Goal: Task Accomplishment & Management: Use online tool/utility

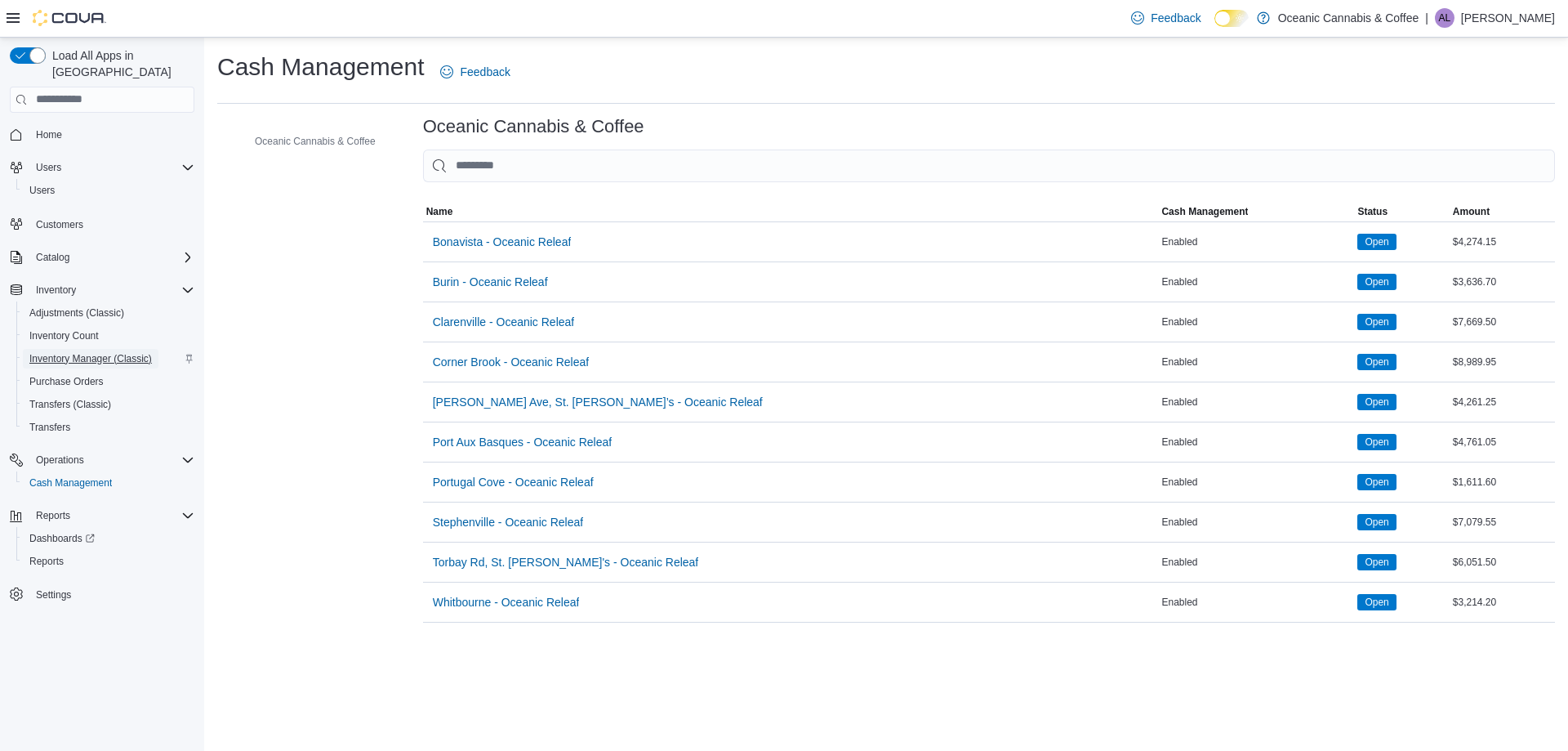
click at [83, 352] on span "Inventory Manager (Classic)" at bounding box center [90, 358] width 122 height 13
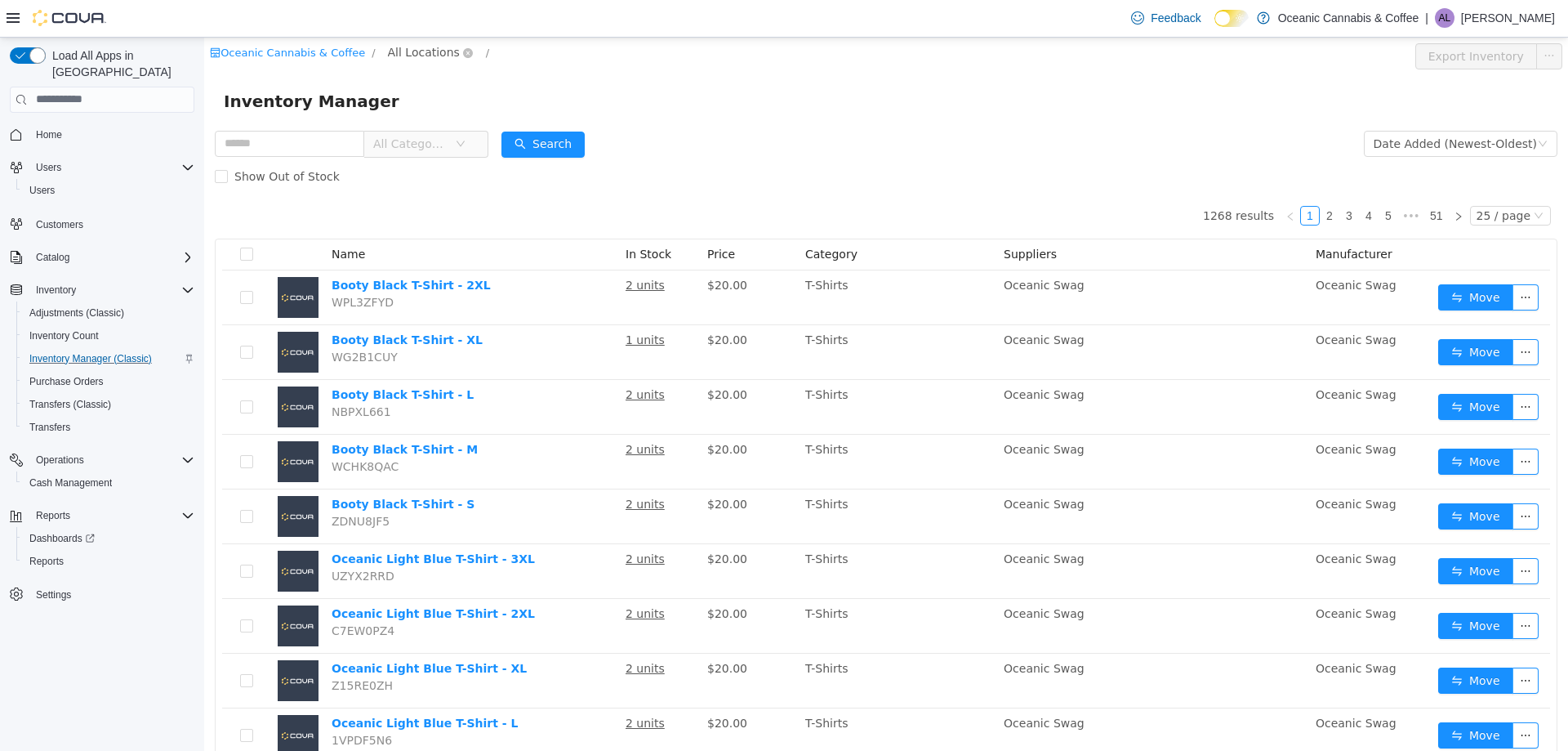
click at [398, 60] on span "All Locations" at bounding box center [424, 52] width 72 height 18
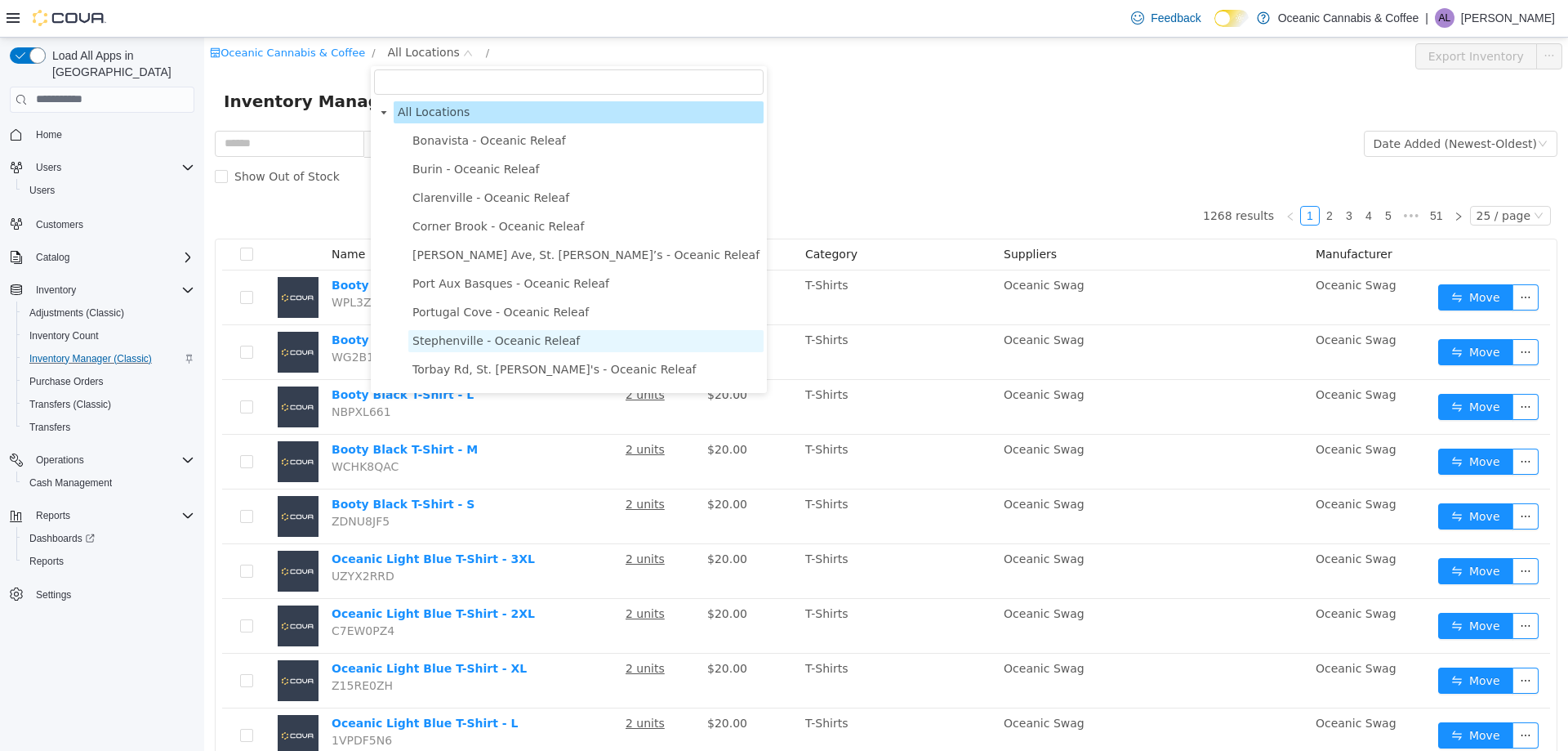
click at [454, 346] on span "Stephenville - Oceanic Releaf" at bounding box center [496, 339] width 168 height 13
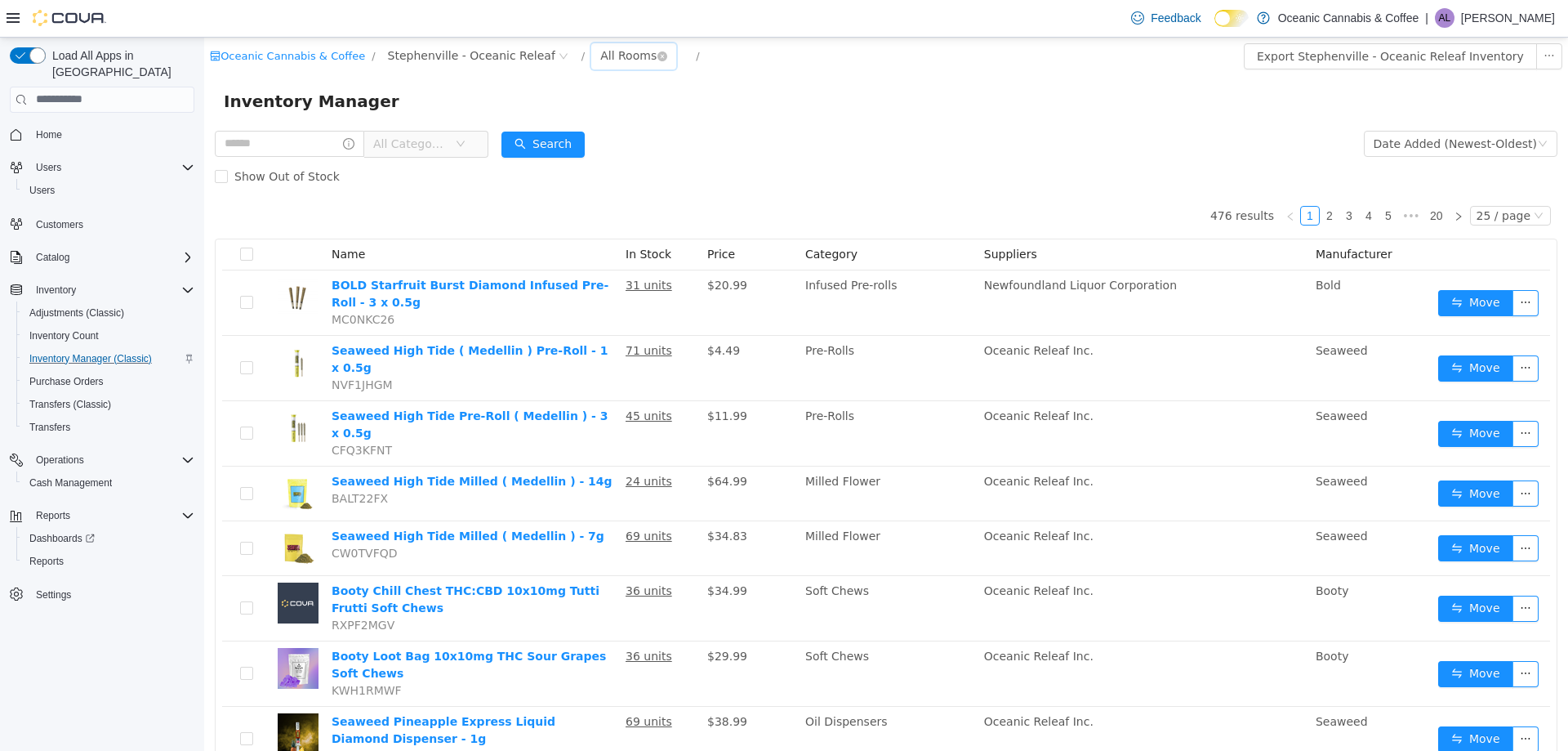
click at [600, 54] on div "All Rooms" at bounding box center [628, 54] width 56 height 24
click at [828, 132] on form "All Categories Date Added (Newest-Oldest) Search Show Out of Stock" at bounding box center [886, 160] width 1342 height 65
click at [428, 143] on span "All Categories" at bounding box center [411, 143] width 74 height 16
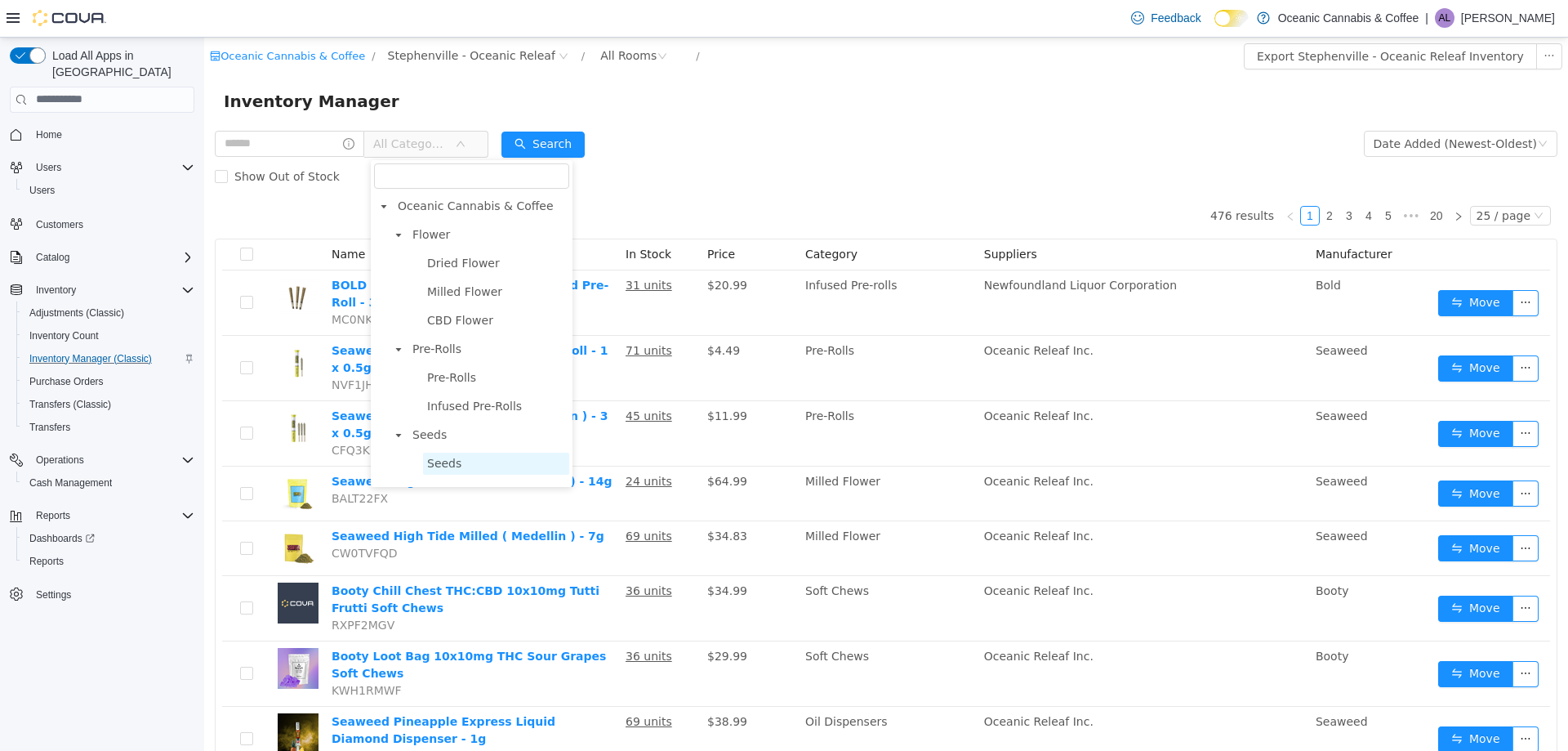
scroll to position [245, 0]
click at [440, 307] on span "Vape Cartridges" at bounding box center [472, 303] width 92 height 13
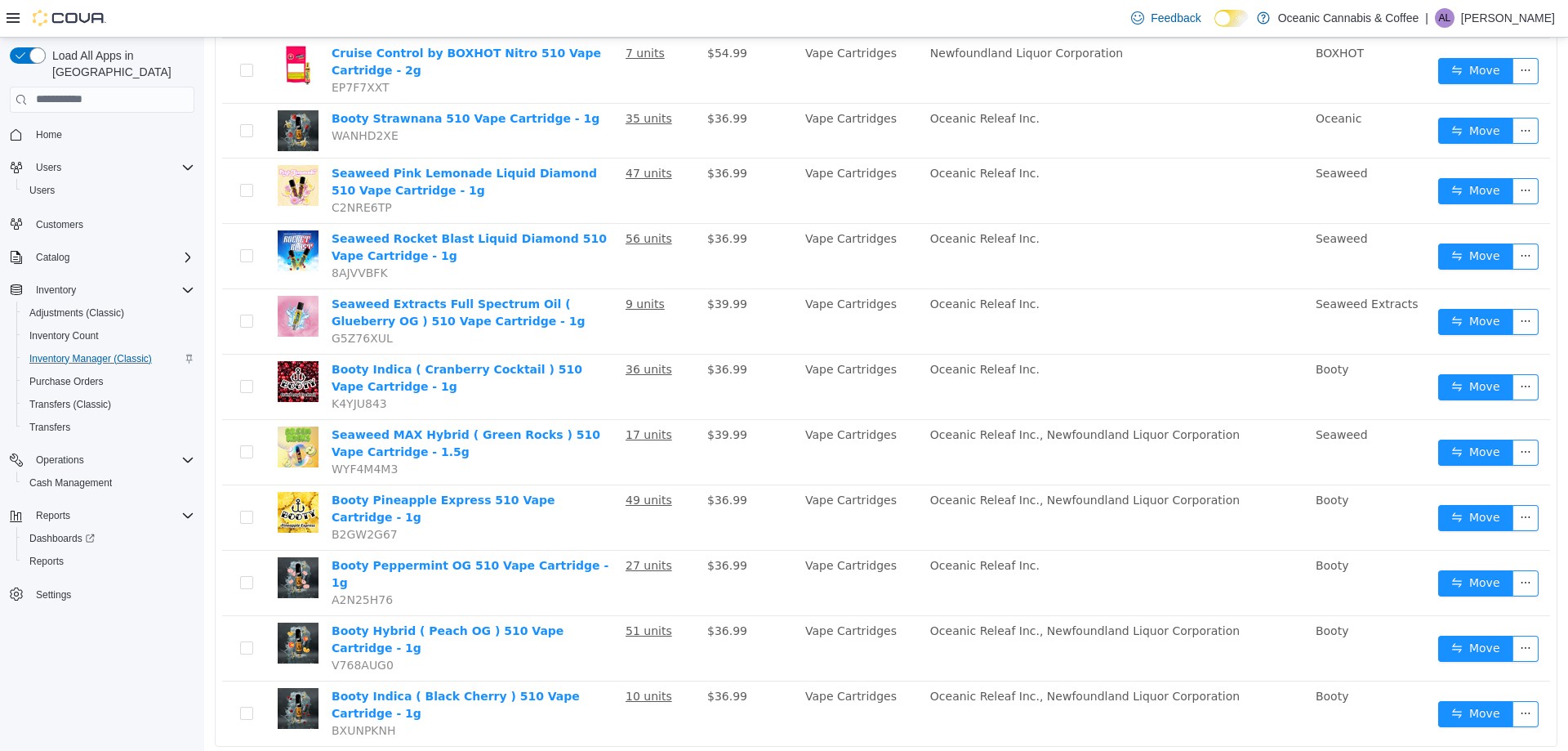
scroll to position [0, 0]
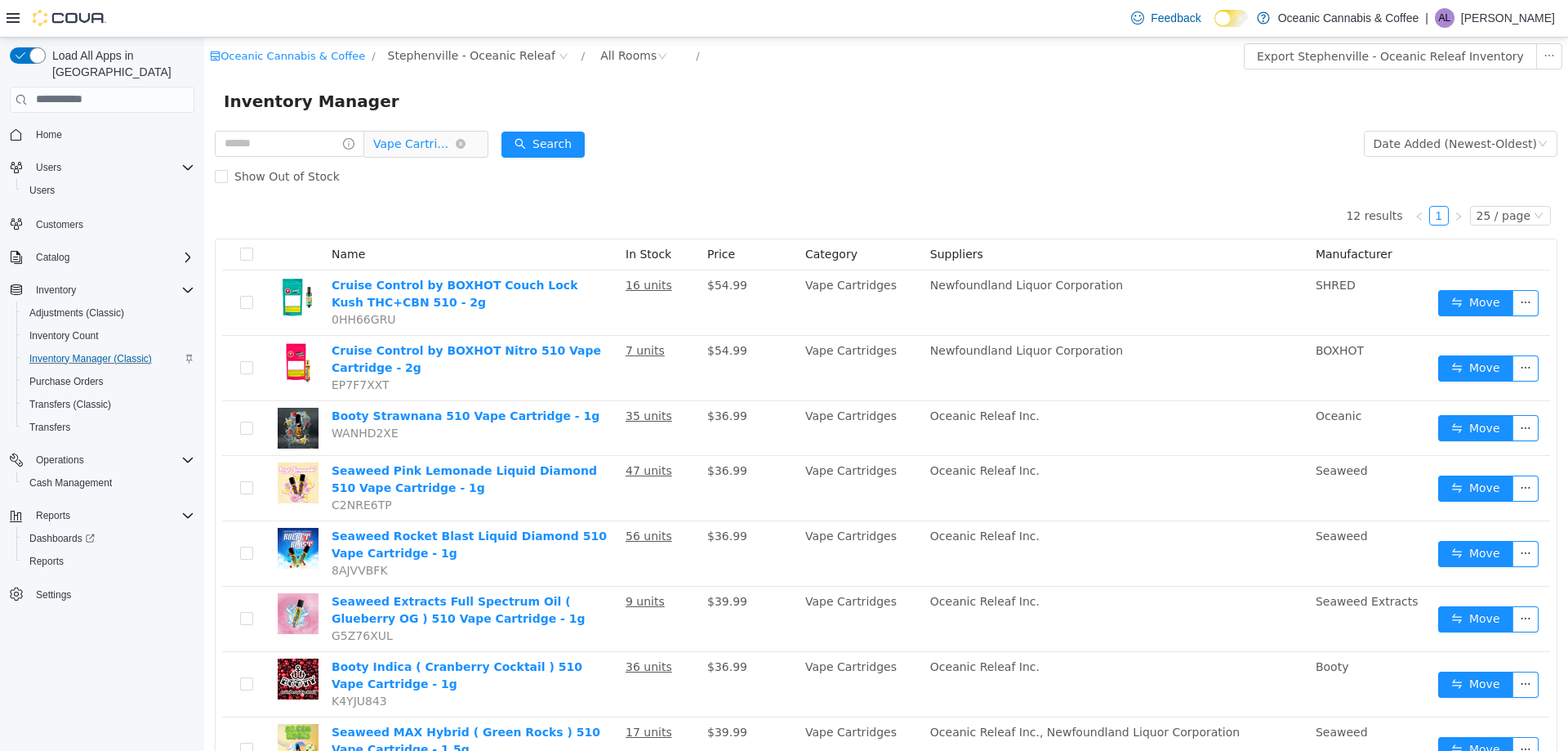
click at [437, 147] on span "Vape Cartridges" at bounding box center [414, 142] width 82 height 24
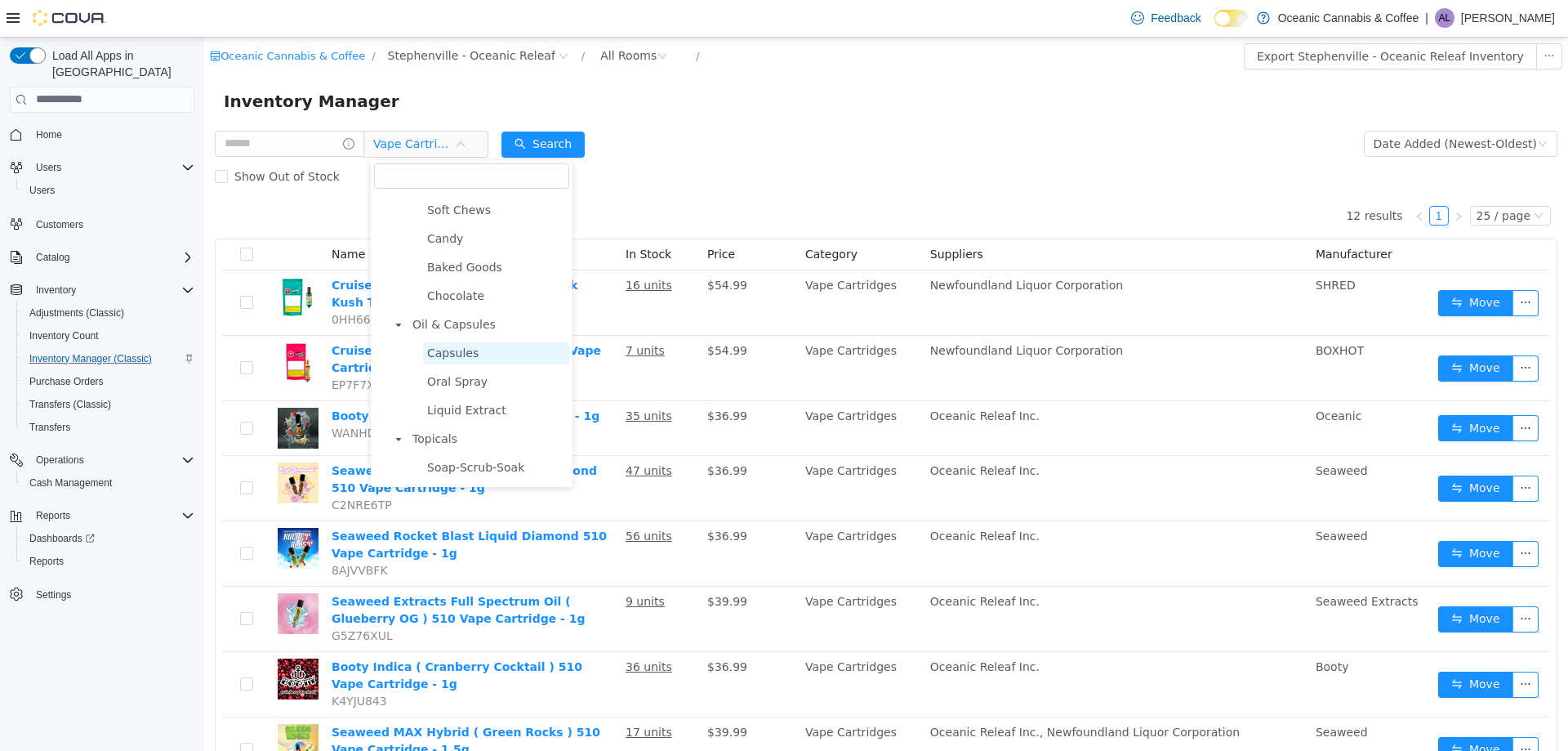
scroll to position [490, 0]
click at [472, 348] on span "Beverages" at bounding box center [457, 344] width 61 height 13
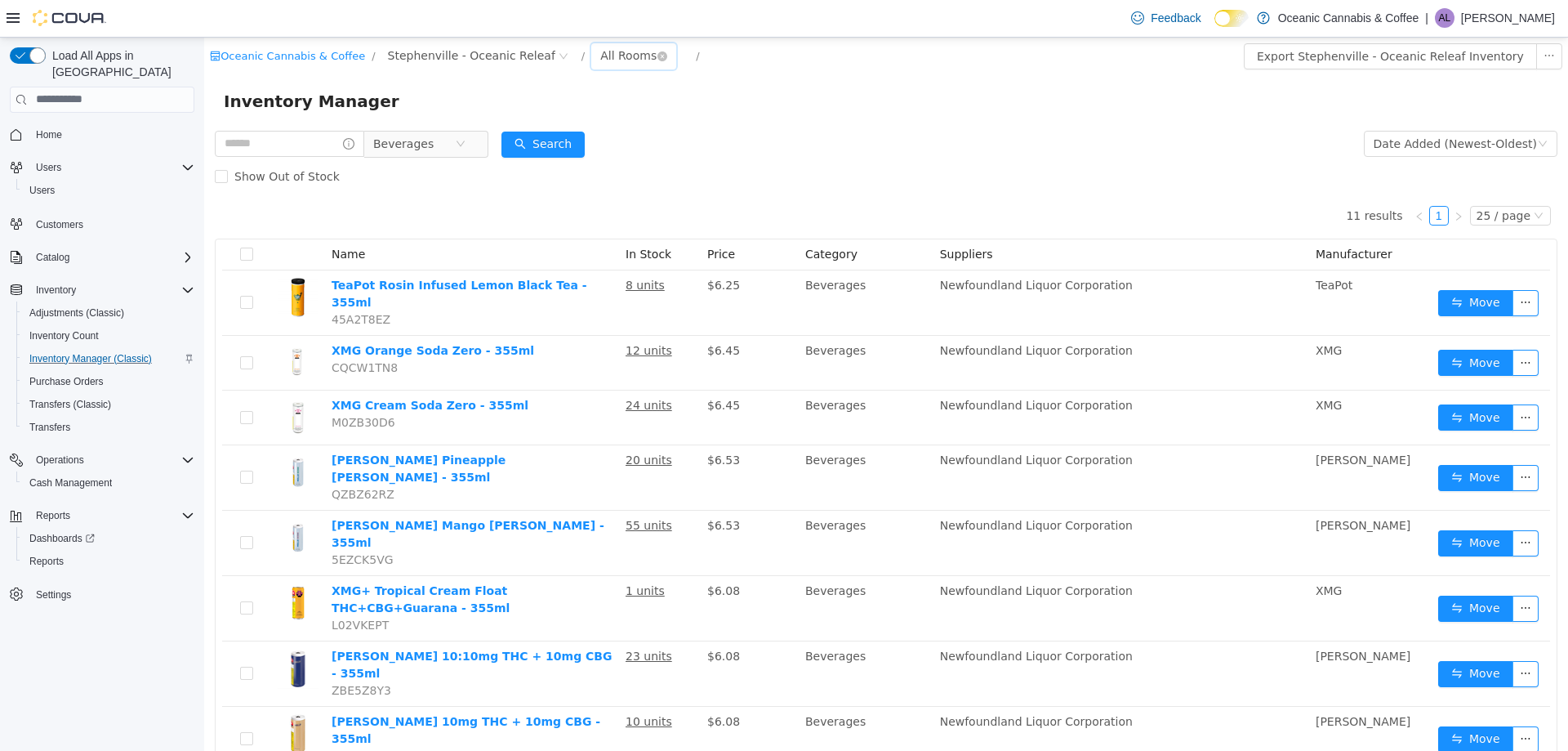
click at [600, 50] on div "All Rooms" at bounding box center [628, 54] width 56 height 24
click at [755, 85] on div "Inventory Manager" at bounding box center [886, 101] width 1364 height 53
click at [609, 55] on div "All Rooms" at bounding box center [628, 54] width 56 height 24
click at [616, 123] on li "Front Store" at bounding box center [605, 114] width 98 height 26
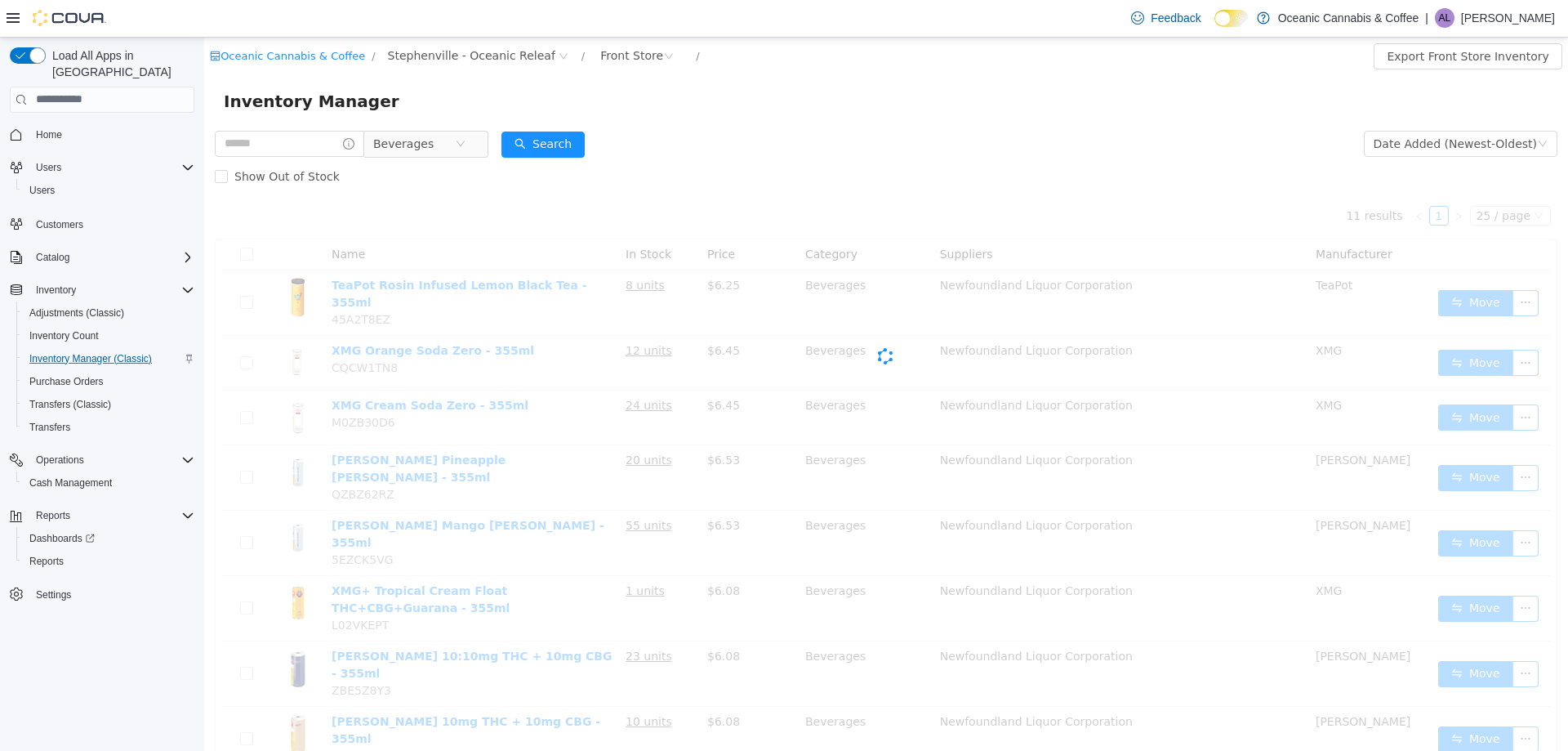
click at [793, 131] on form "Beverages Date Added (Newest-Oldest) Search Show Out of Stock" at bounding box center [886, 160] width 1342 height 65
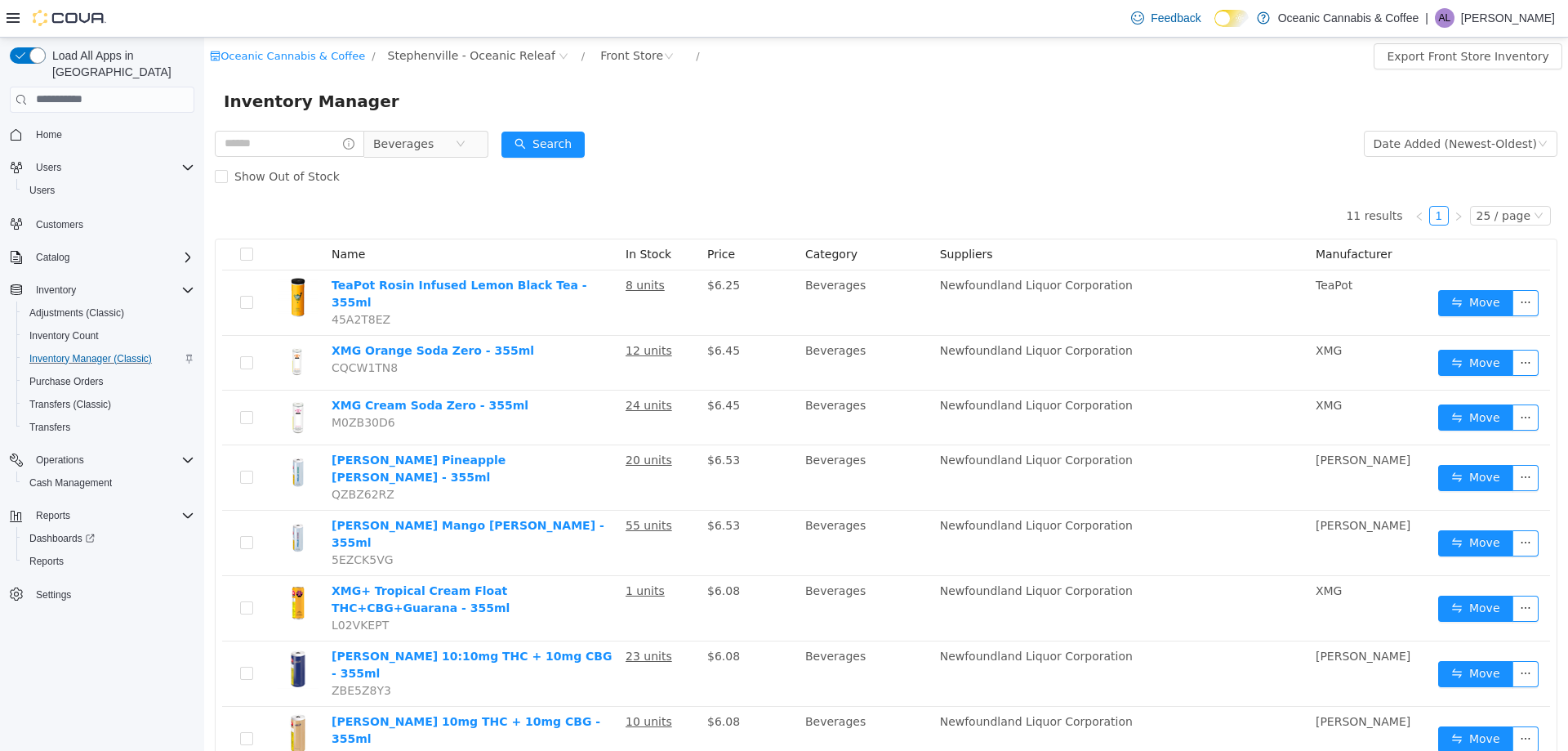
click at [985, 157] on form "Beverages Date Added (Newest-Oldest) Search Show Out of Stock" at bounding box center [886, 160] width 1342 height 65
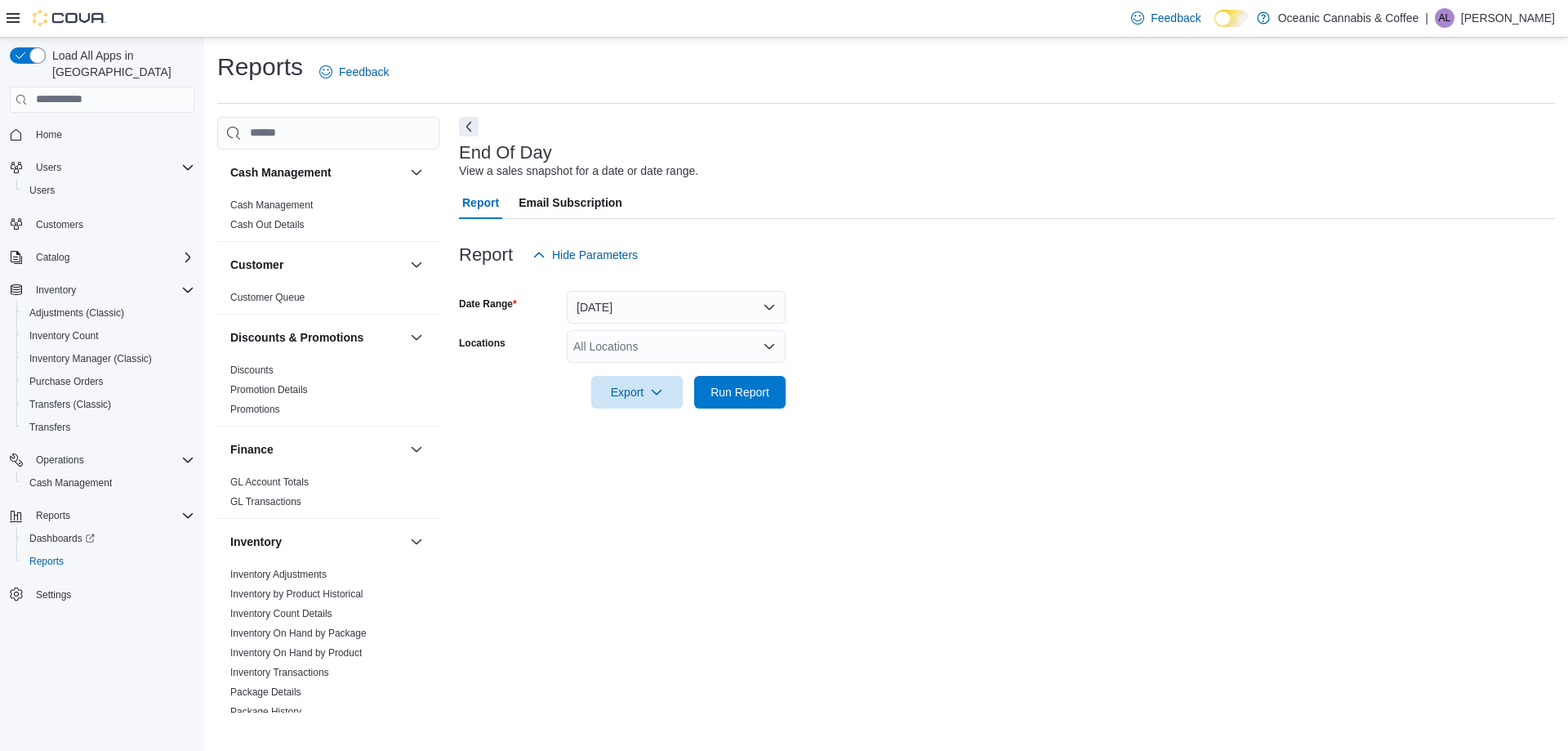
scroll to position [163, 0]
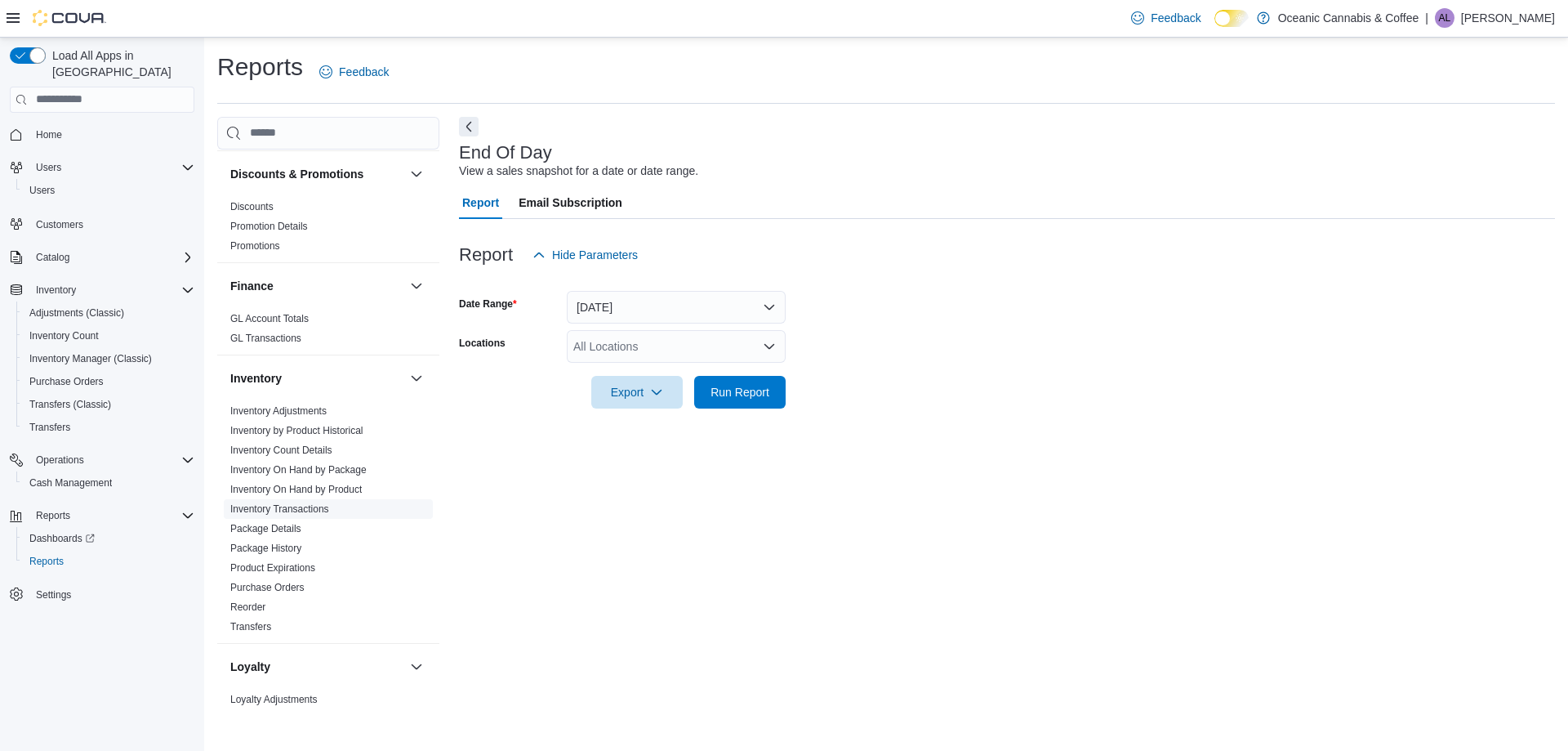
click at [314, 512] on link "Inventory Transactions" at bounding box center [279, 509] width 99 height 12
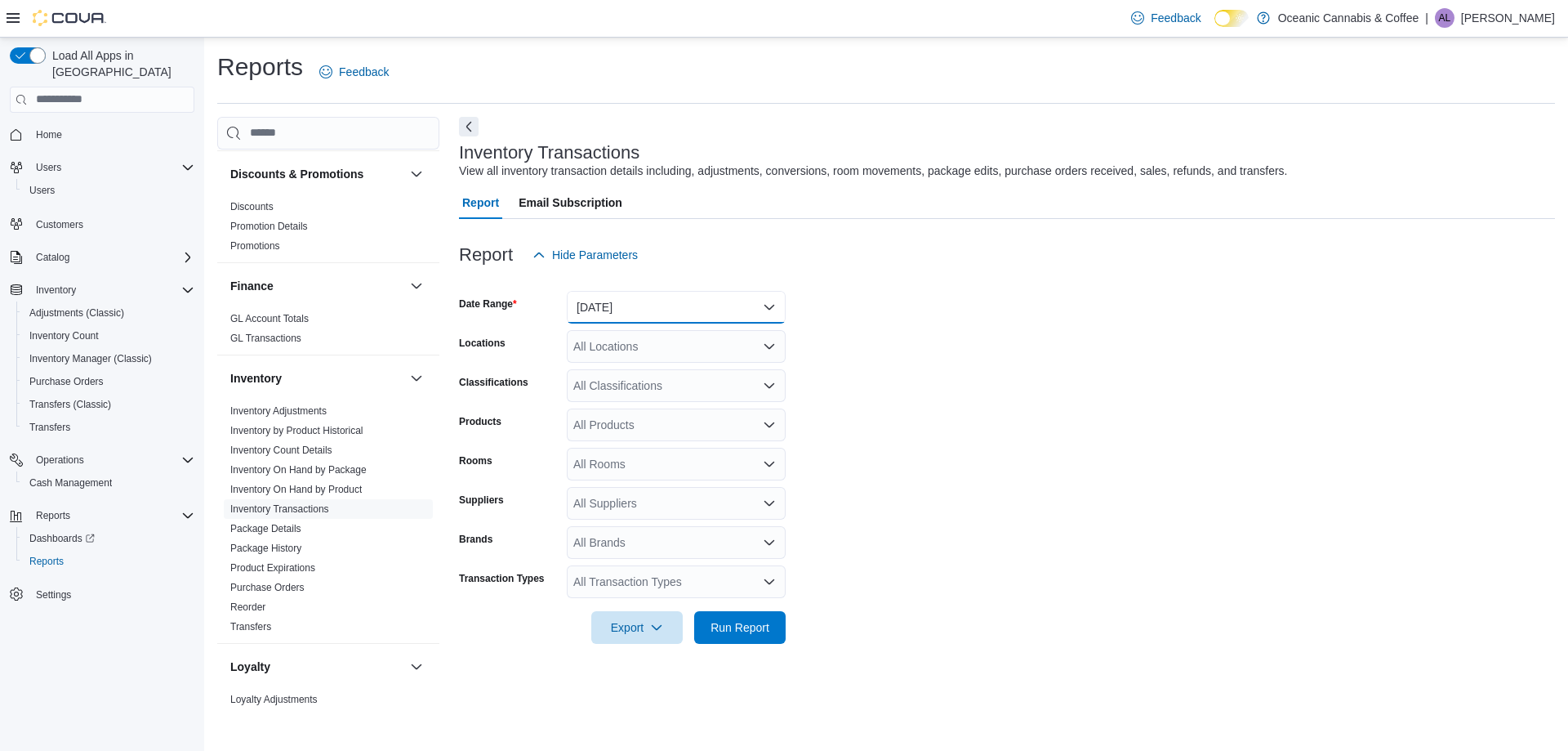
click at [664, 313] on button "[DATE]" at bounding box center [676, 307] width 219 height 33
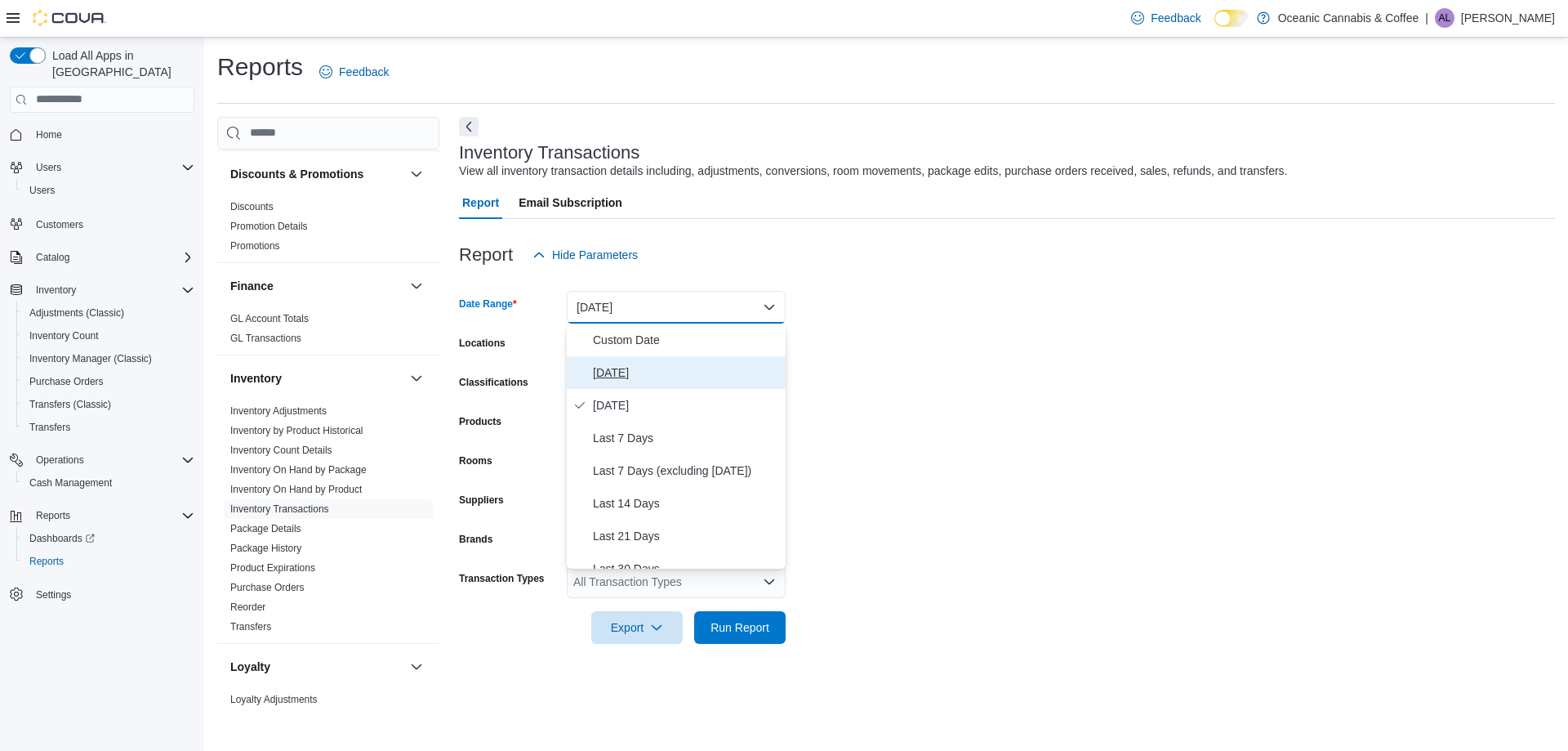
click at [635, 361] on button "[DATE]" at bounding box center [676, 373] width 219 height 33
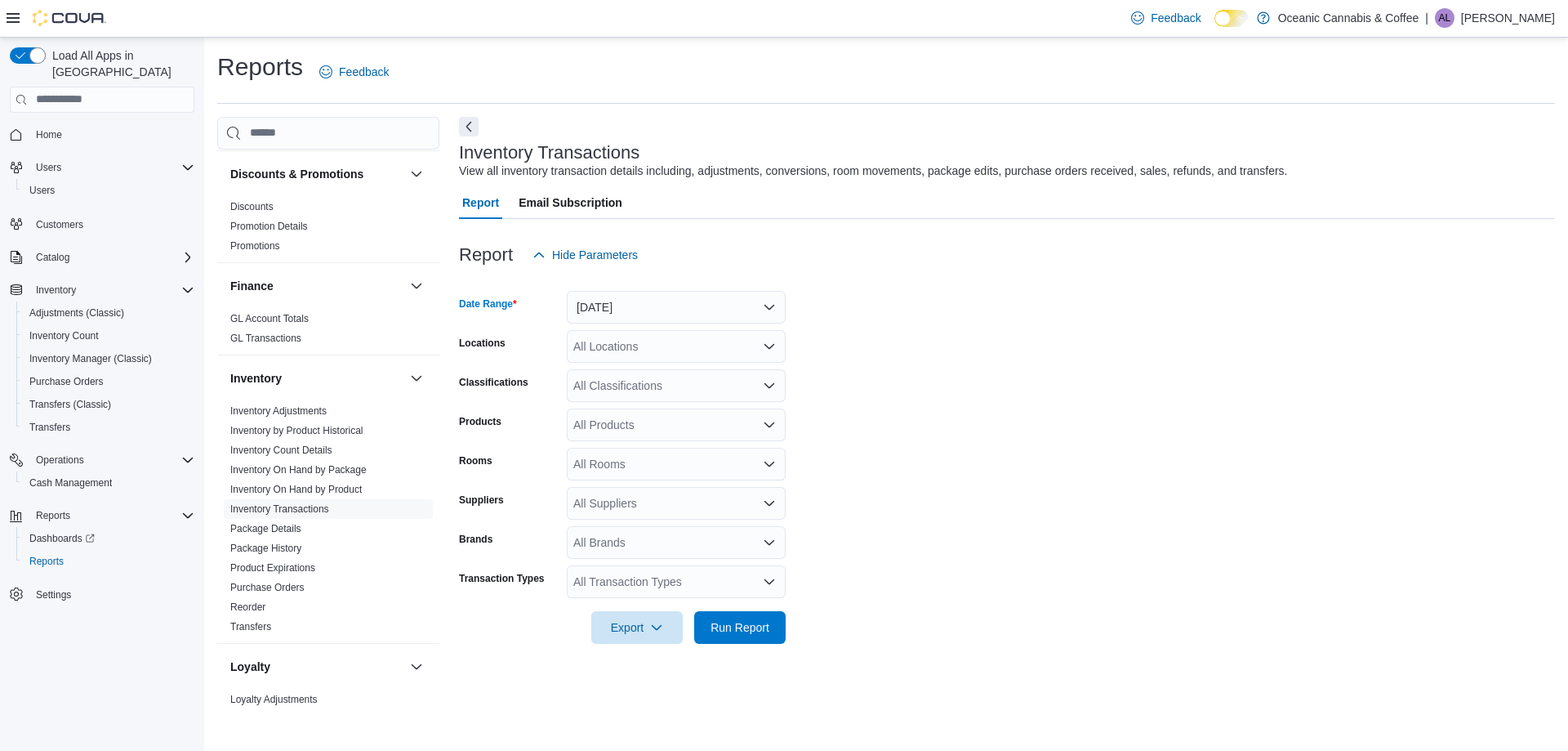
click at [633, 346] on div "All Locations" at bounding box center [676, 346] width 219 height 33
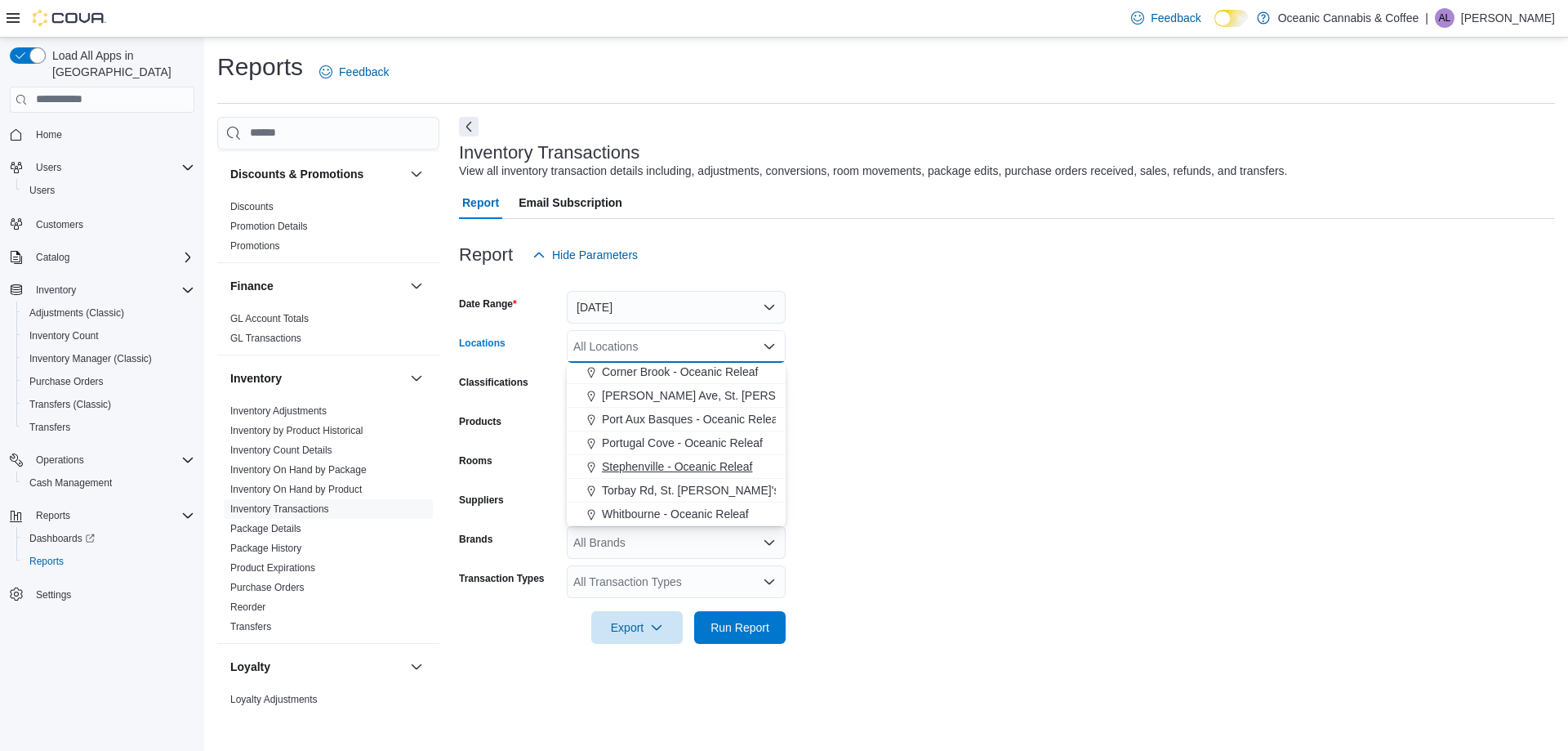
click at [648, 462] on span "Stephenville - Oceanic Releaf" at bounding box center [677, 466] width 151 height 16
click at [983, 374] on form "Date Range Today Locations Stephenville - Oceanic Releaf Combo box. Selected. S…" at bounding box center [1007, 457] width 1096 height 373
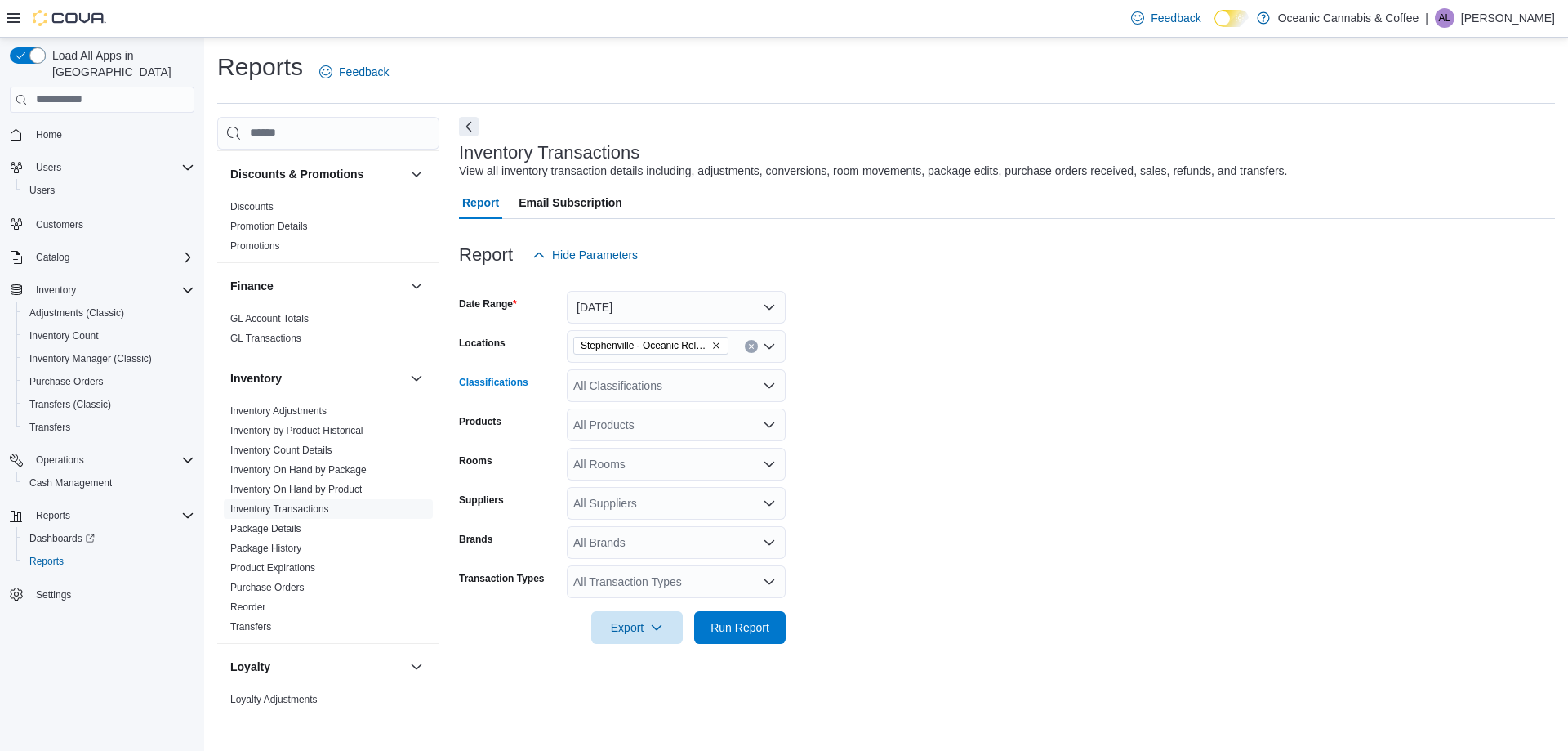
click at [712, 389] on div "All Classifications" at bounding box center [676, 385] width 219 height 33
click at [642, 410] on span "Vaporizers" at bounding box center [628, 405] width 54 height 16
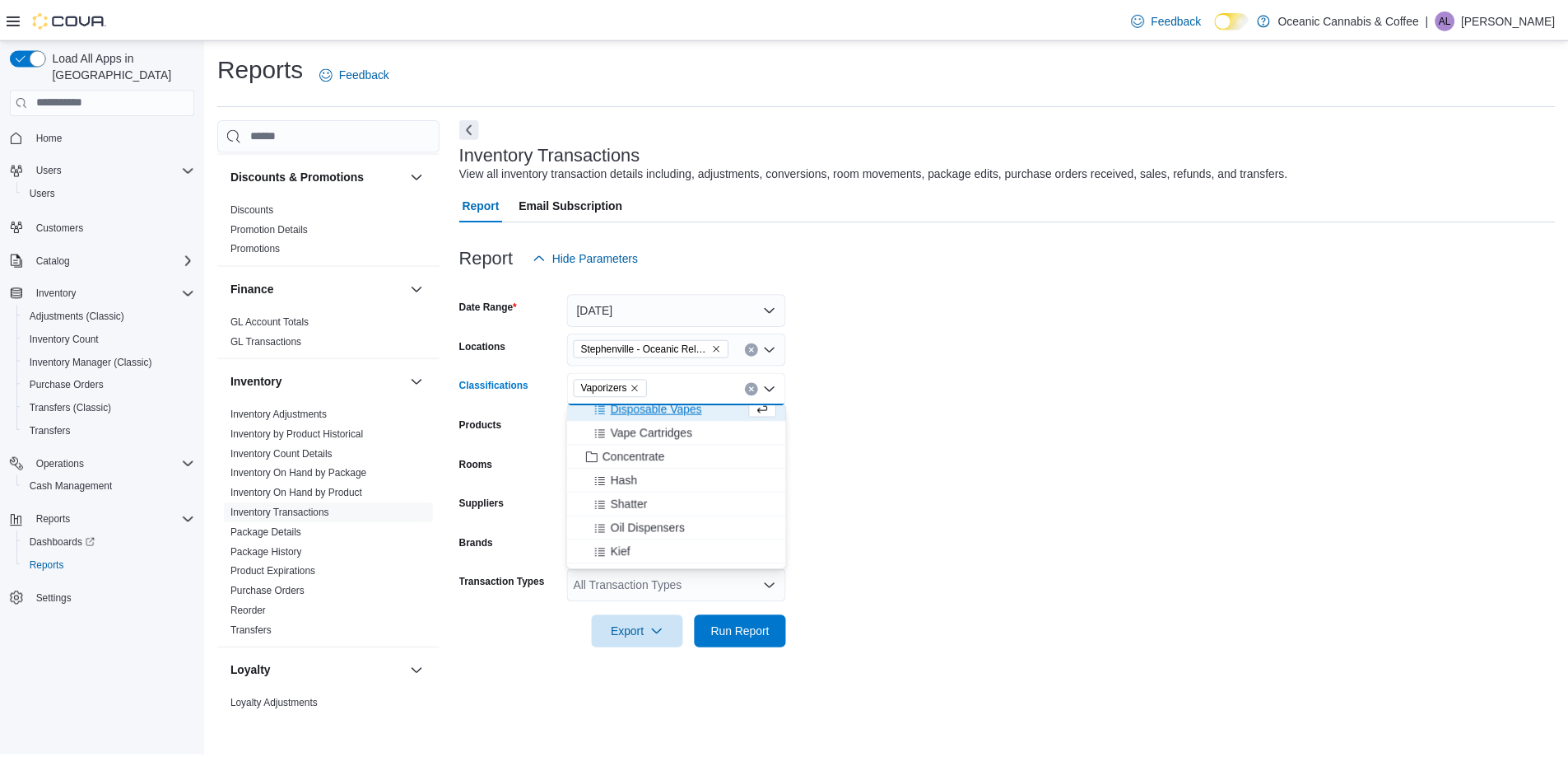
scroll to position [239, 0]
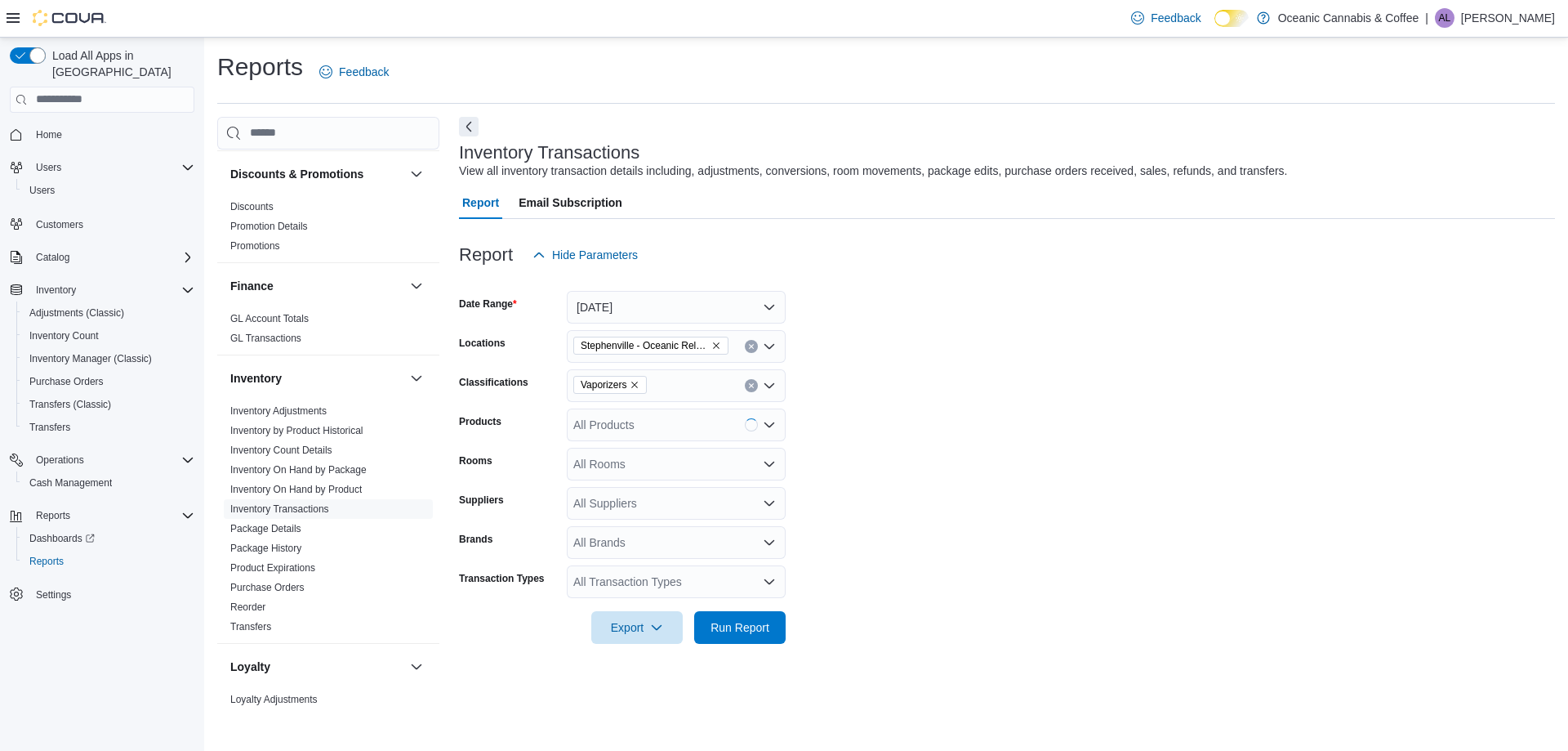
click at [913, 405] on form "Date Range Today Locations Stephenville - Oceanic Releaf Classifications Vapori…" at bounding box center [1007, 457] width 1096 height 373
click at [744, 619] on span "Run Report" at bounding box center [739, 627] width 59 height 16
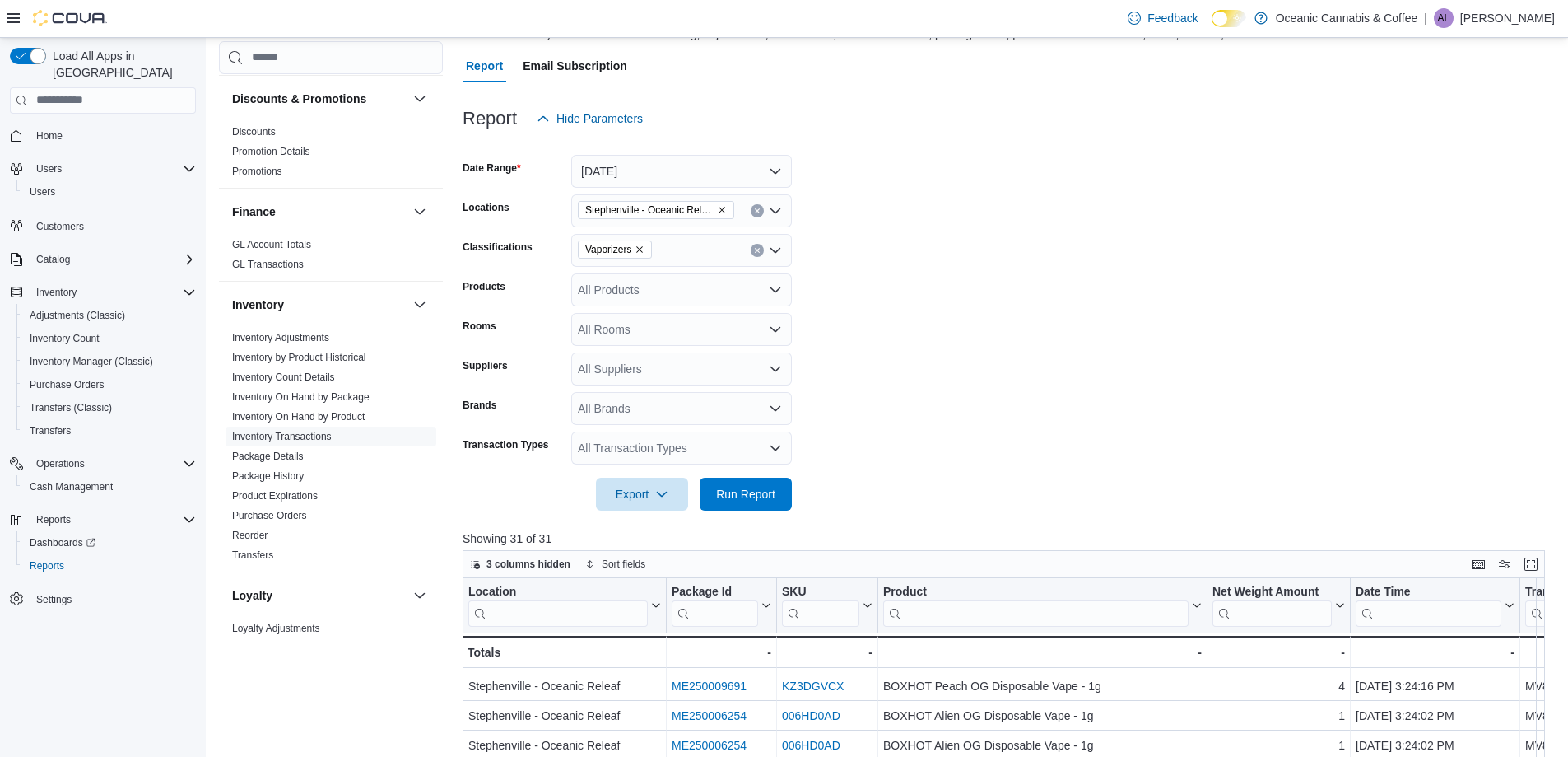
scroll to position [550, 0]
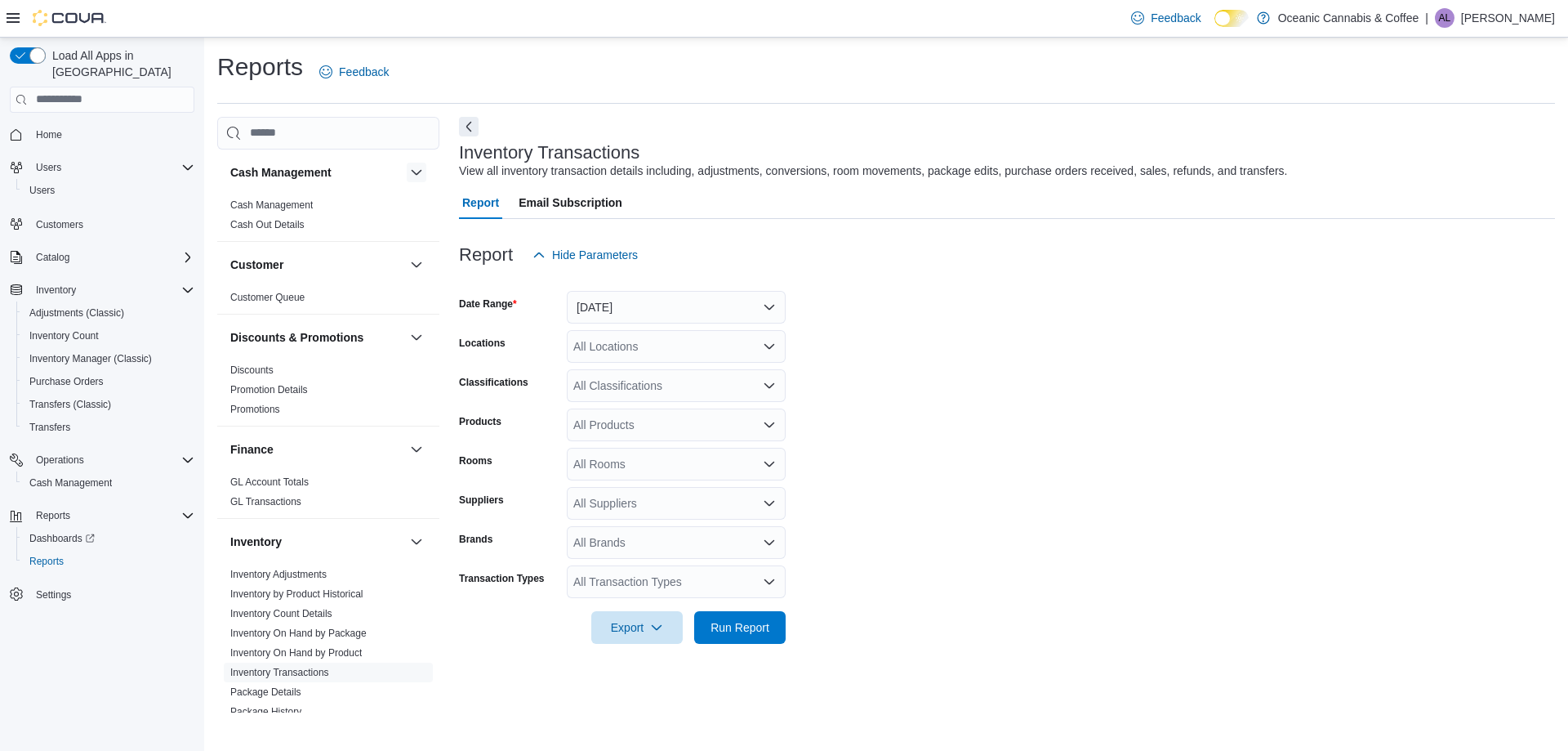
click at [406, 174] on button "button" at bounding box center [416, 172] width 20 height 20
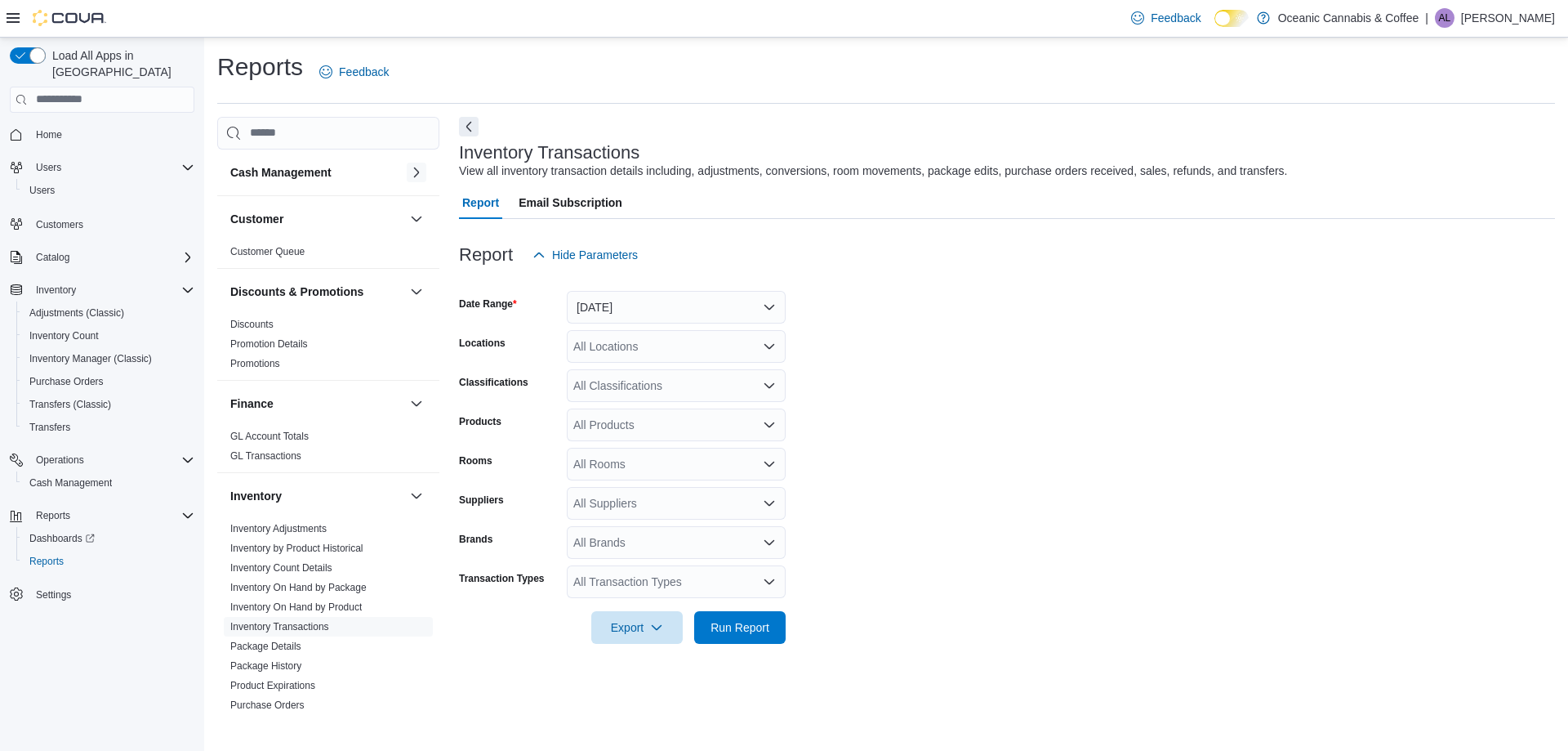
click at [406, 174] on button "button" at bounding box center [416, 172] width 20 height 20
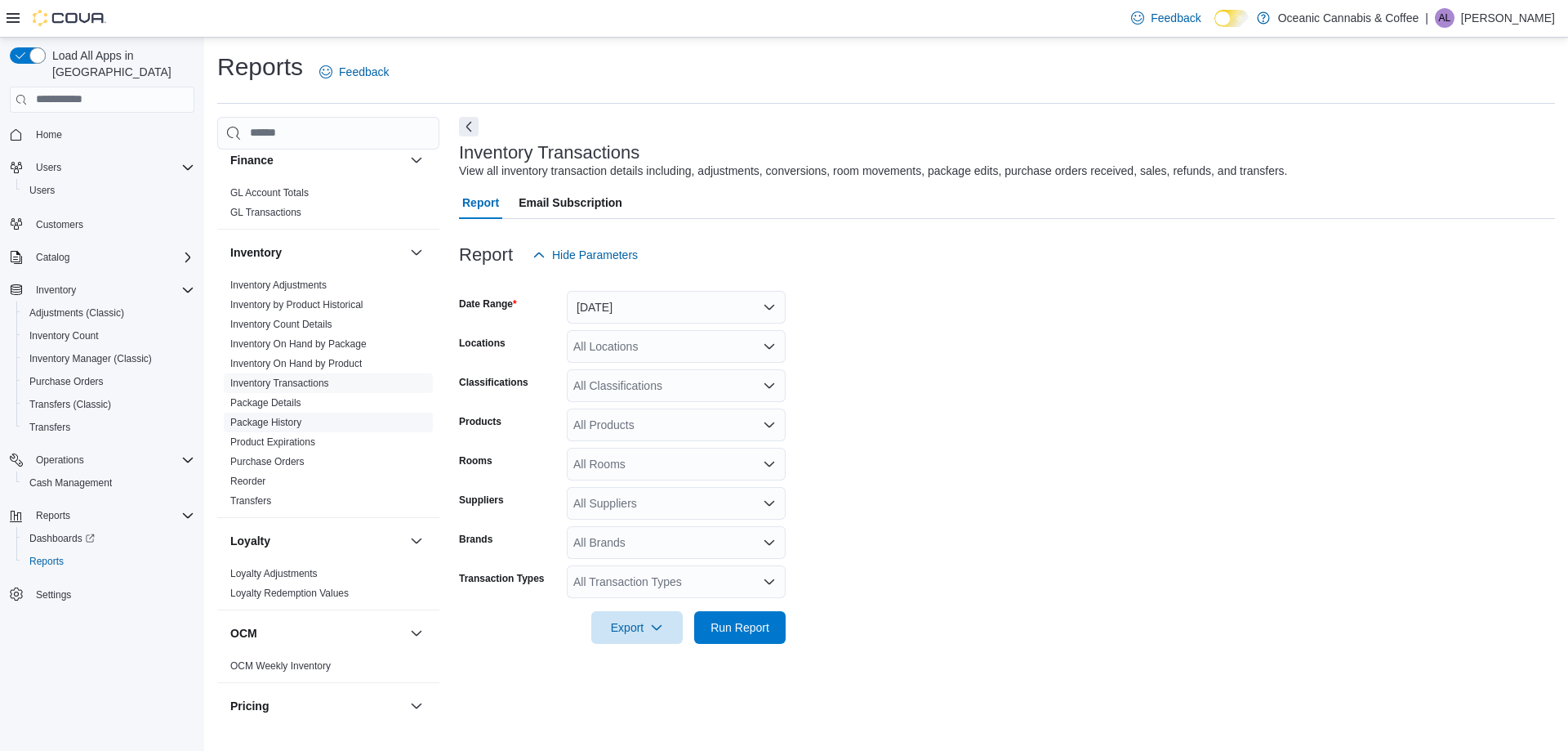
scroll to position [208, 0]
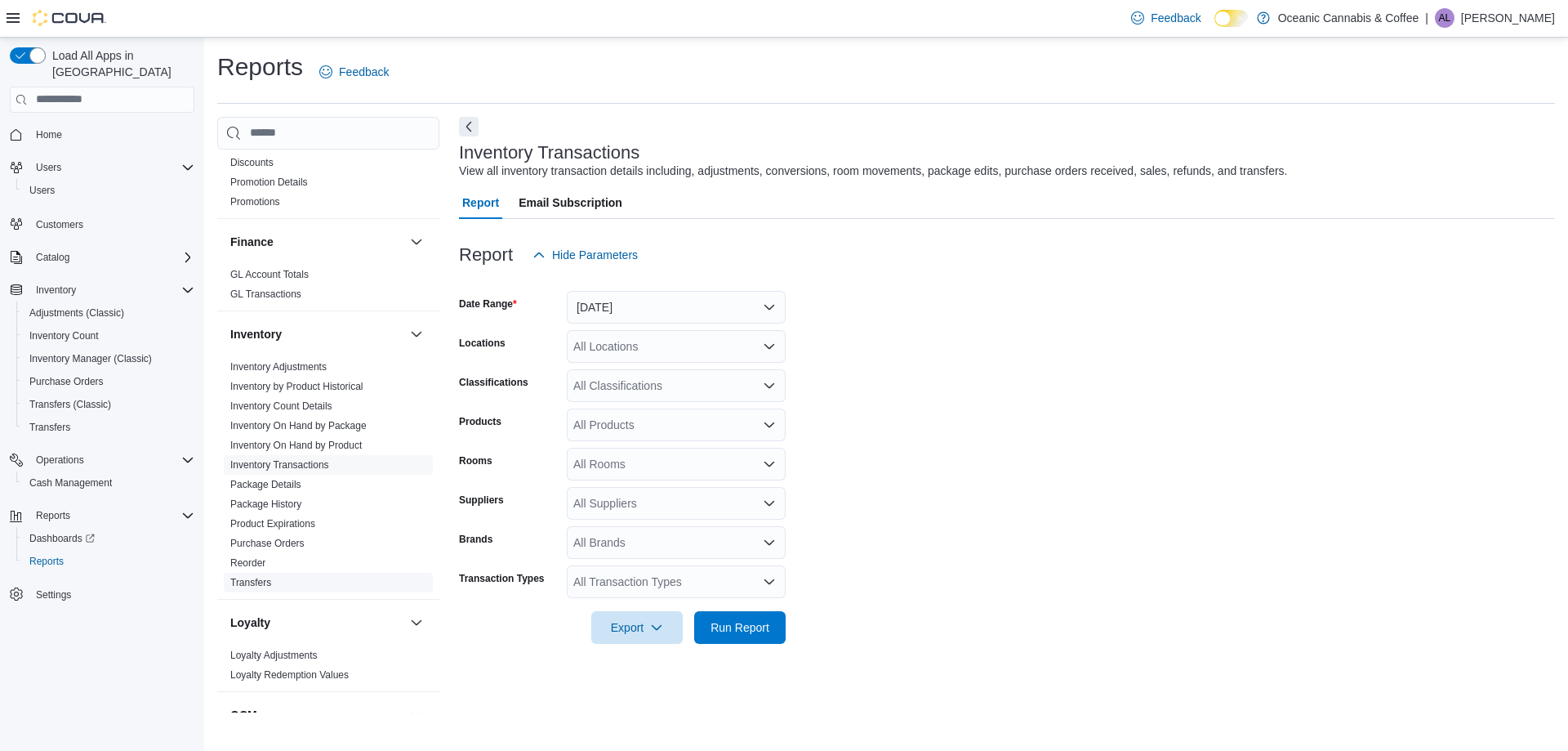
click at [293, 579] on span "Transfers" at bounding box center [328, 582] width 209 height 20
click at [251, 581] on link "Transfers" at bounding box center [250, 582] width 41 height 12
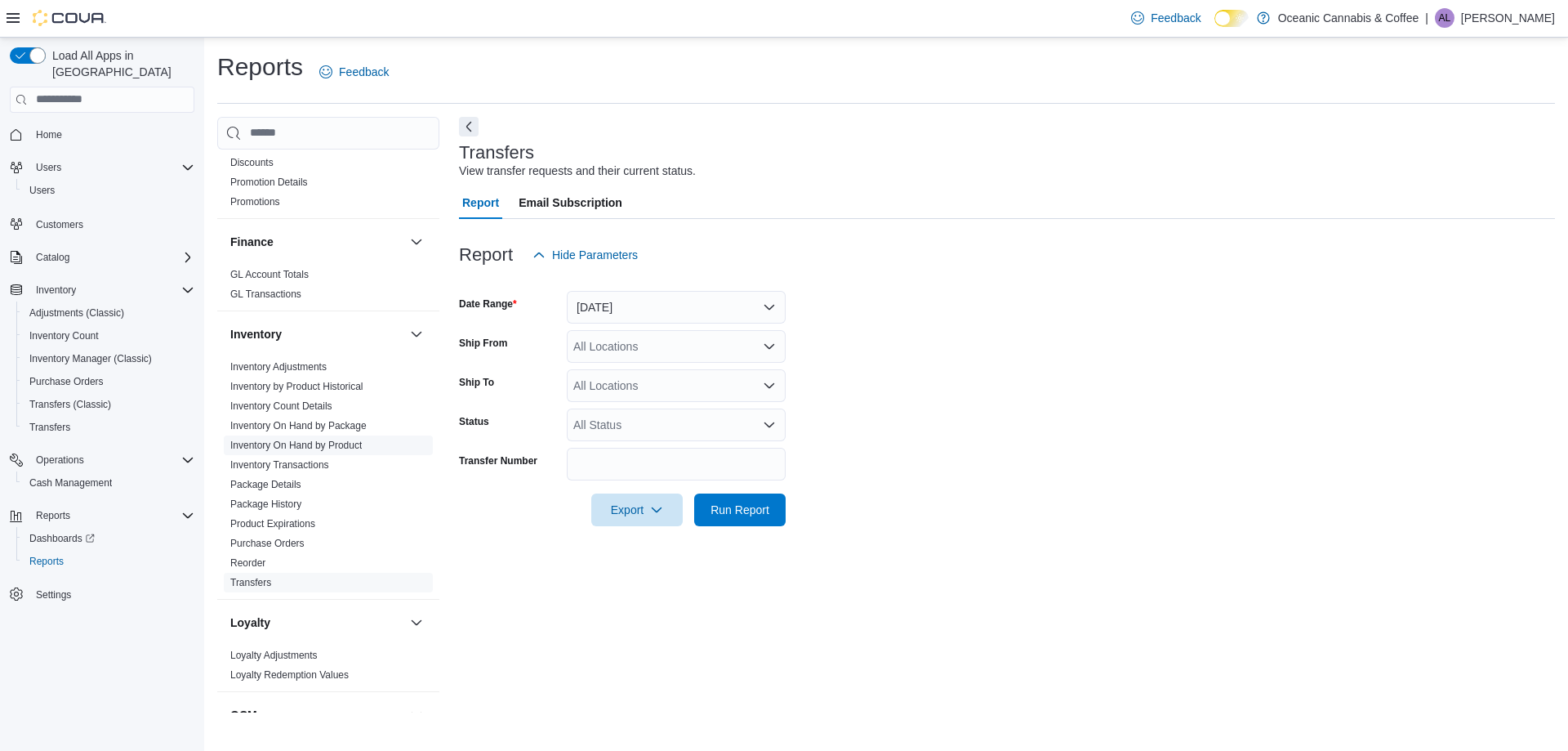
click at [364, 449] on span "Inventory On Hand by Product" at bounding box center [328, 445] width 209 height 20
click at [335, 445] on link "Inventory On Hand by Product" at bounding box center [296, 444] width 131 height 12
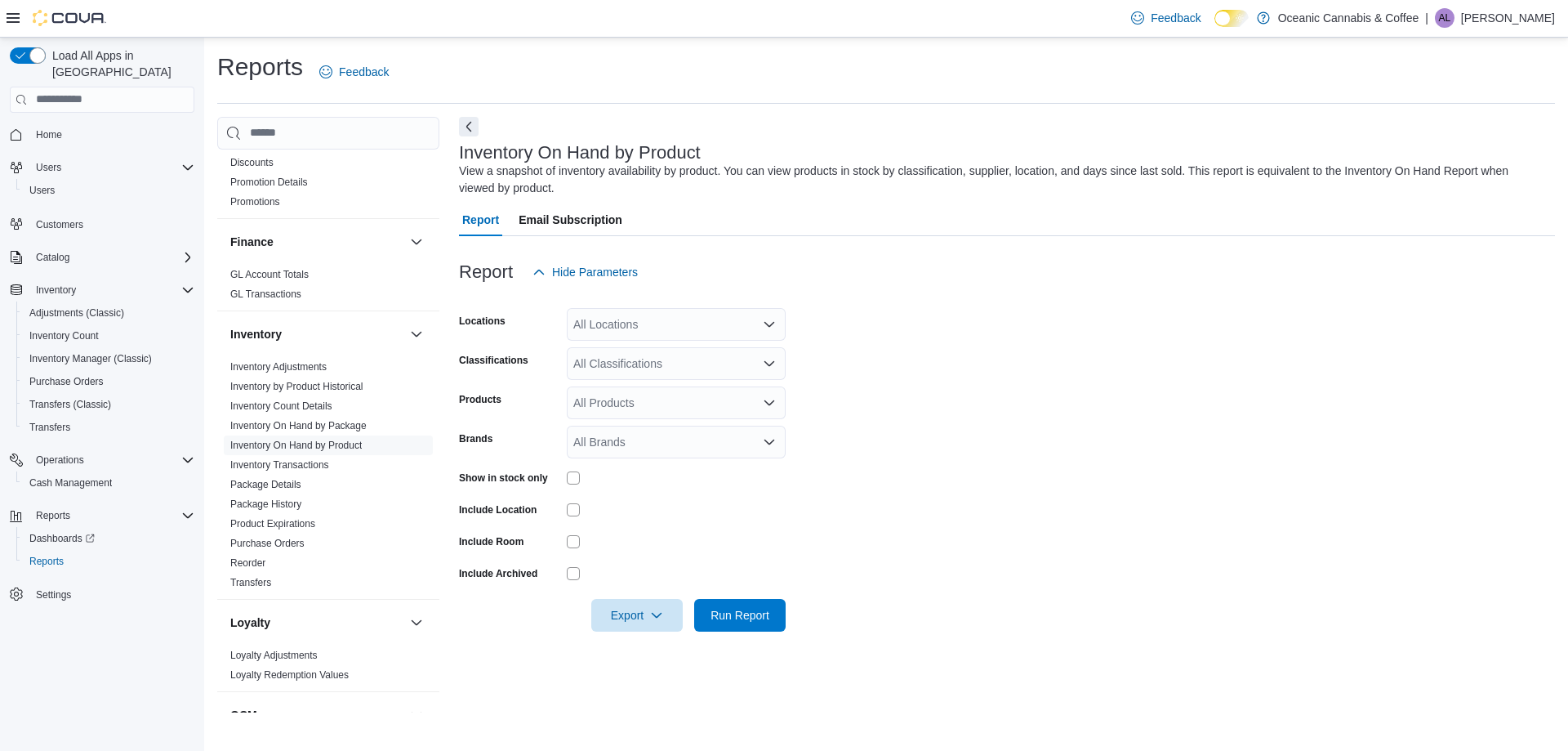
click at [605, 356] on div "All Classifications" at bounding box center [676, 364] width 219 height 33
drag, startPoint x: 1096, startPoint y: 537, endPoint x: 1086, endPoint y: 537, distance: 10.0
click at [1088, 537] on form "Locations All Locations Classifications All Classifications Products All Produc…" at bounding box center [1007, 460] width 1096 height 343
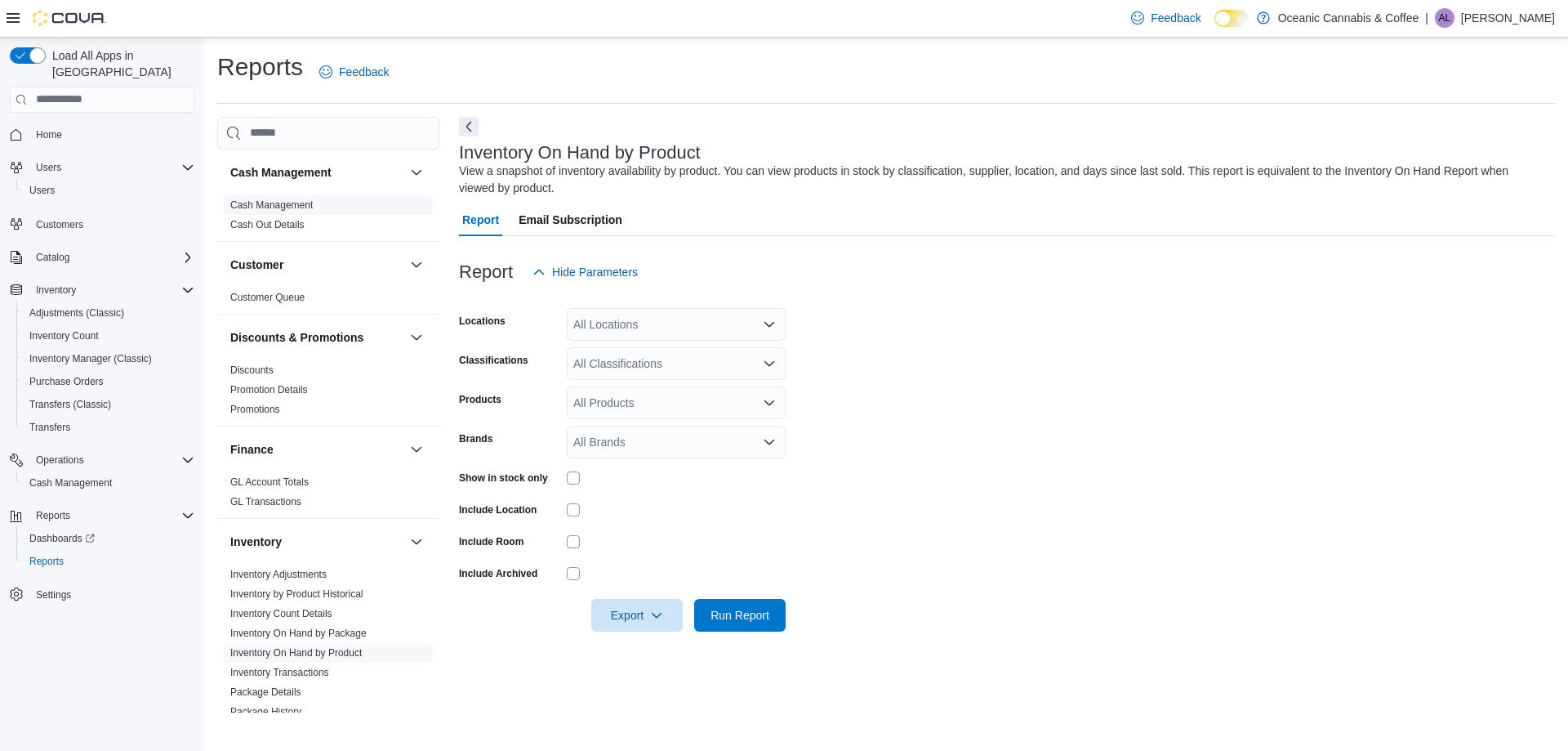
click at [307, 203] on link "Cash Management" at bounding box center [271, 205] width 83 height 12
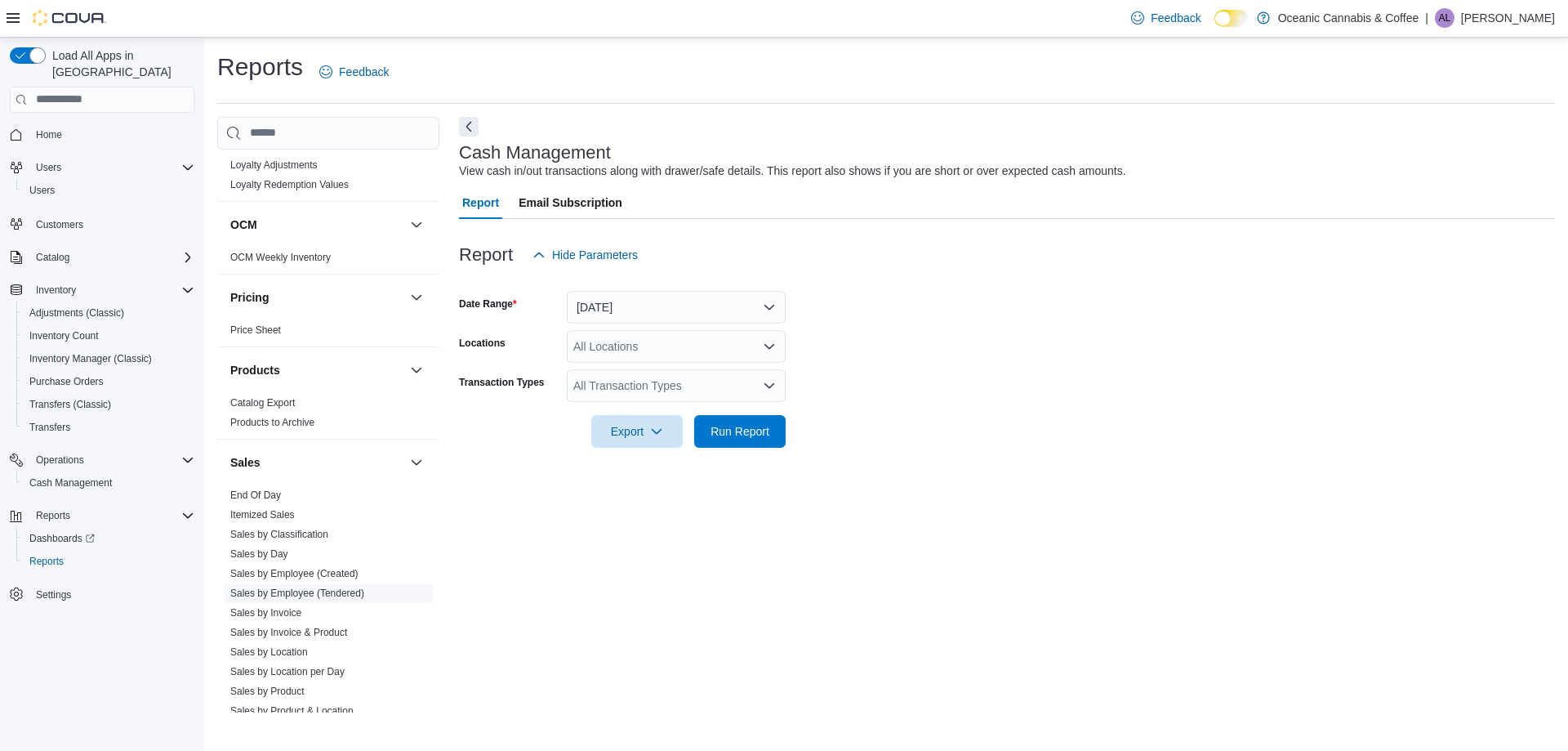
scroll to position [616, 0]
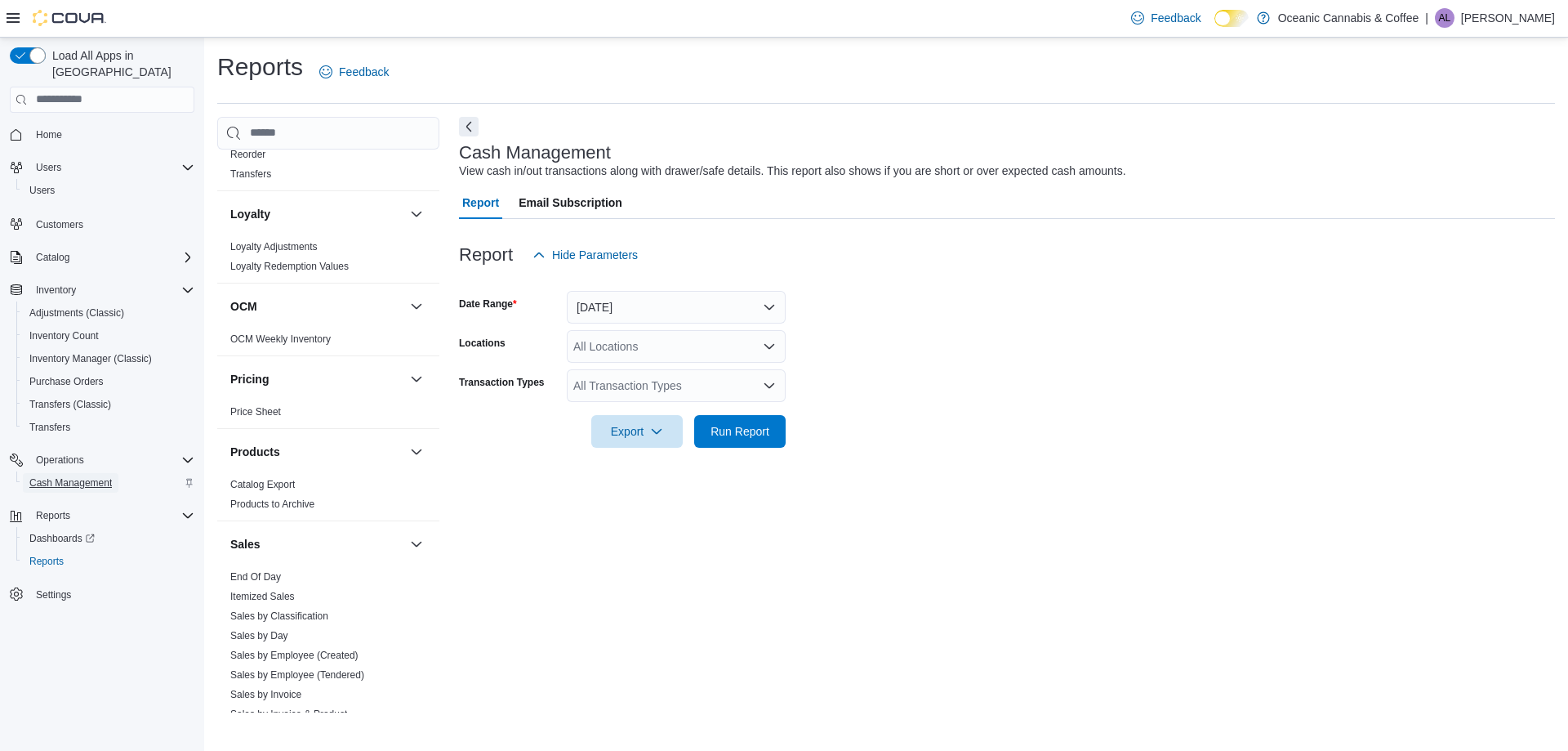
click at [80, 476] on span "Cash Management" at bounding box center [70, 483] width 83 height 13
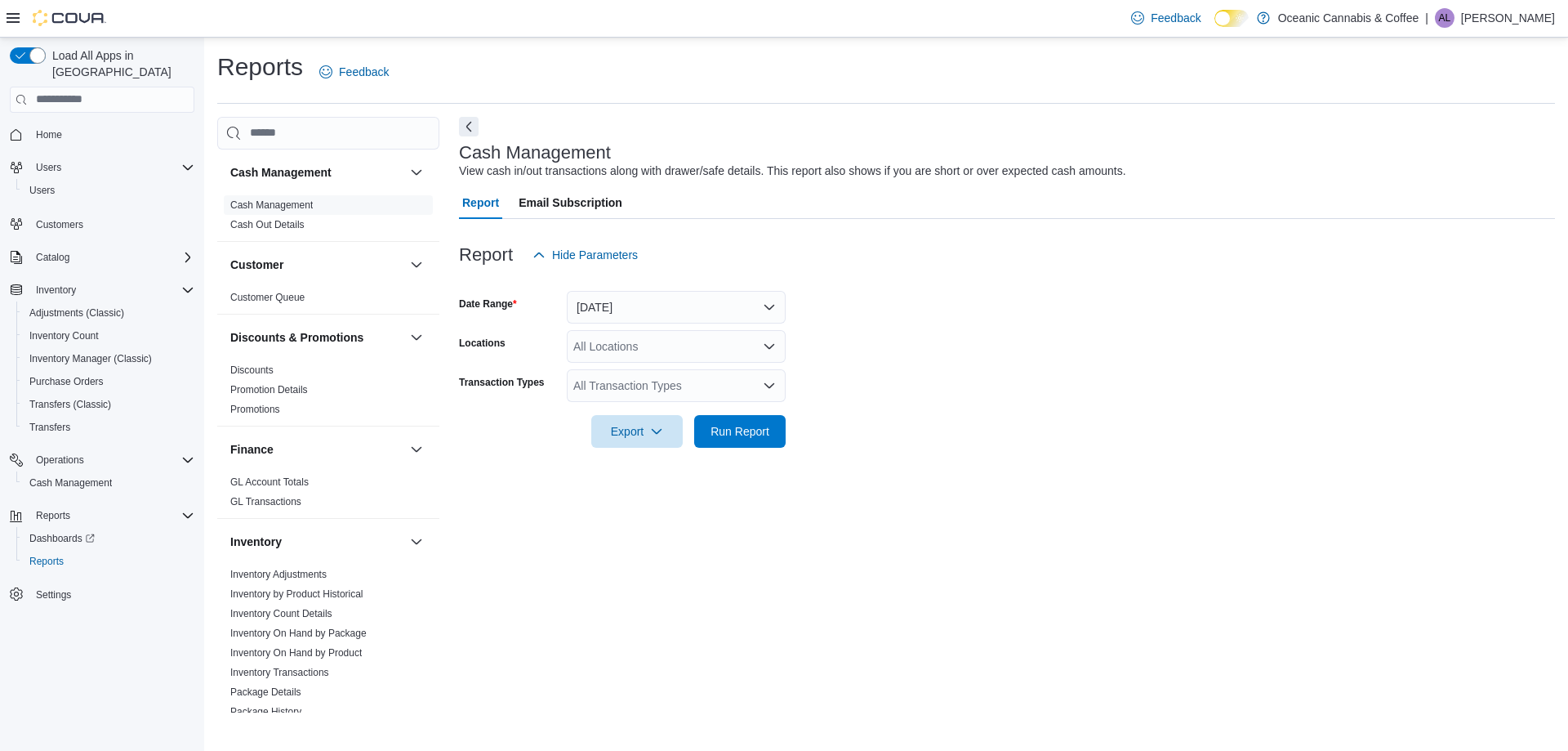
click at [1509, 17] on p "[PERSON_NAME]" at bounding box center [1508, 18] width 94 height 20
click at [1472, 160] on span "Sign Out" at bounding box center [1449, 160] width 44 height 16
